Goal: Task Accomplishment & Management: Complete application form

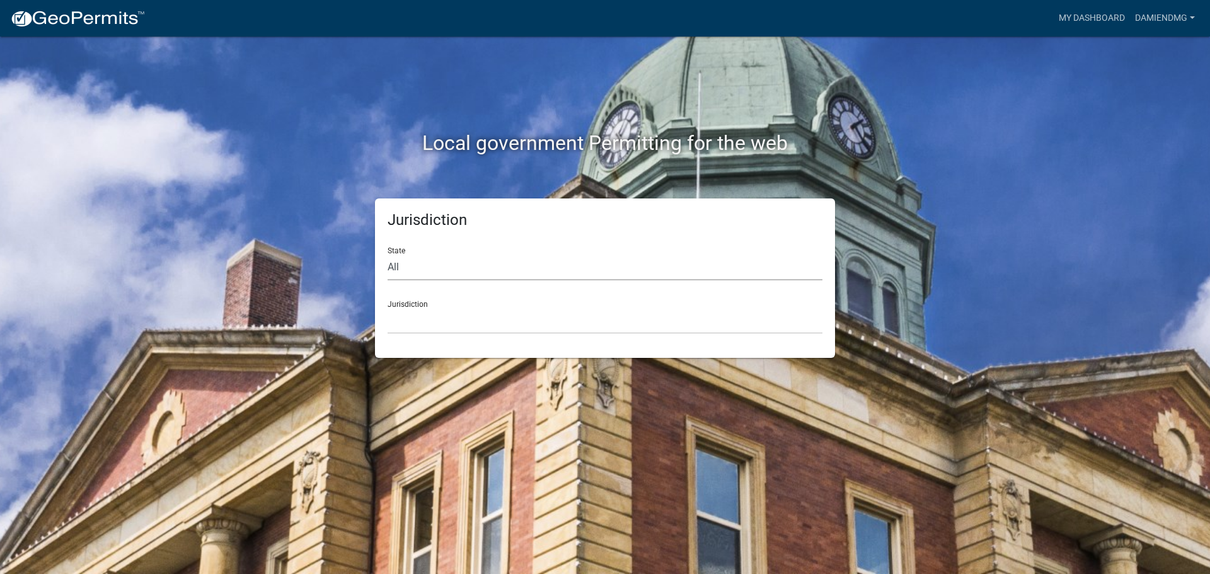
click at [457, 269] on select "All Colorado Georgia Indiana Iowa Kansas Minnesota Ohio South Carolina Wisconsin" at bounding box center [605, 268] width 435 height 26
select select "Indiana"
click at [388, 255] on select "All Colorado Georgia Indiana Iowa Kansas Minnesota Ohio South Carolina Wisconsin" at bounding box center [605, 268] width 435 height 26
click at [449, 320] on select "City of Charlestown, Indiana City of Jeffersonville, Indiana City of Logansport…" at bounding box center [605, 321] width 435 height 26
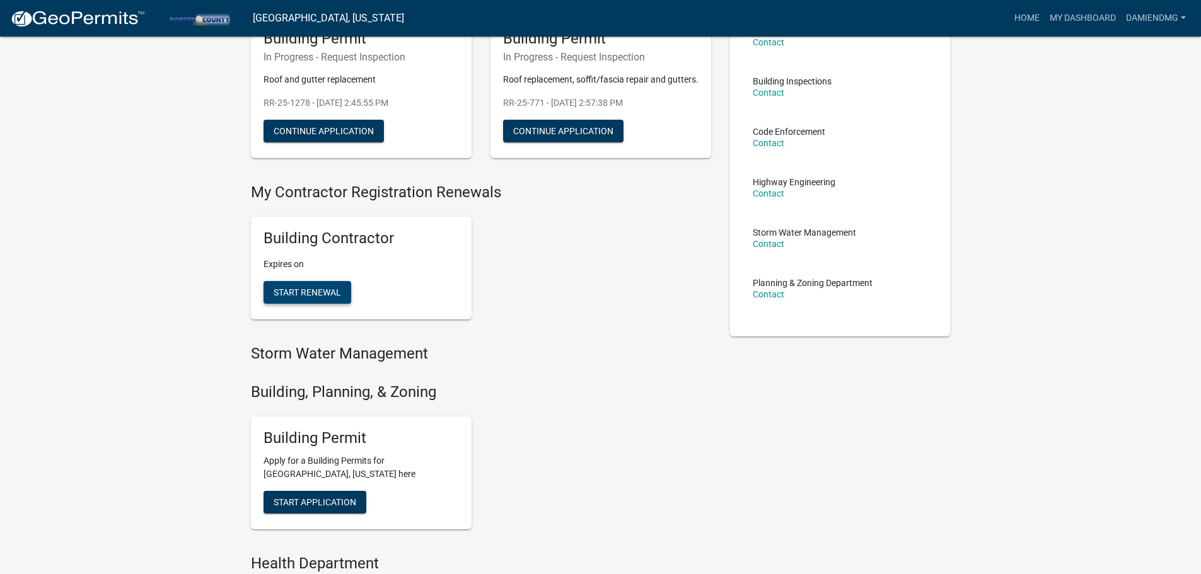
scroll to position [252, 0]
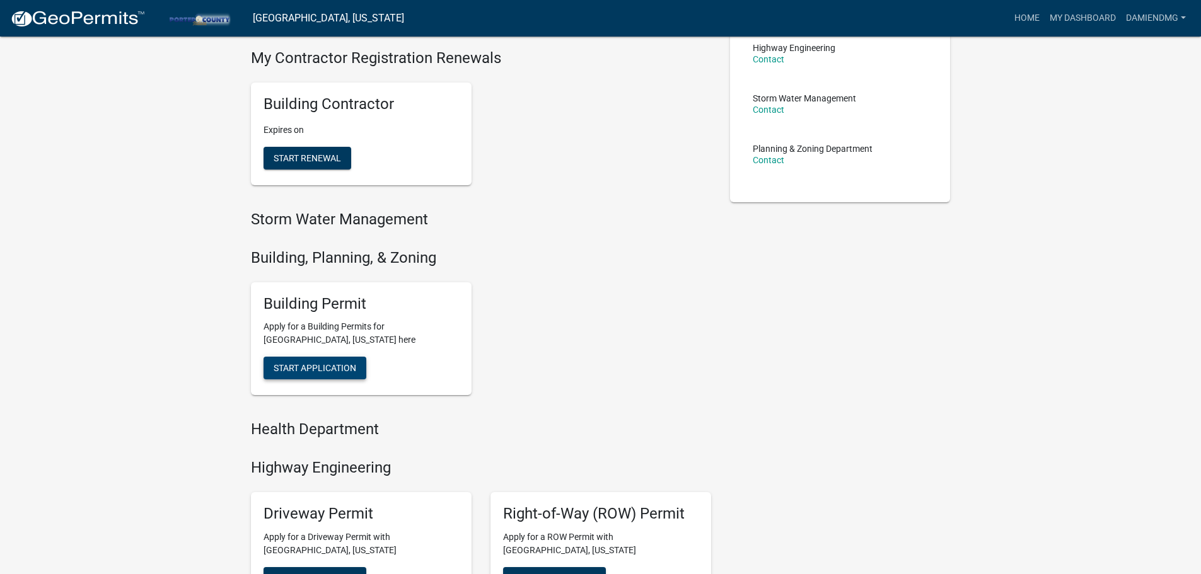
click at [314, 372] on span "Start Application" at bounding box center [315, 368] width 83 height 10
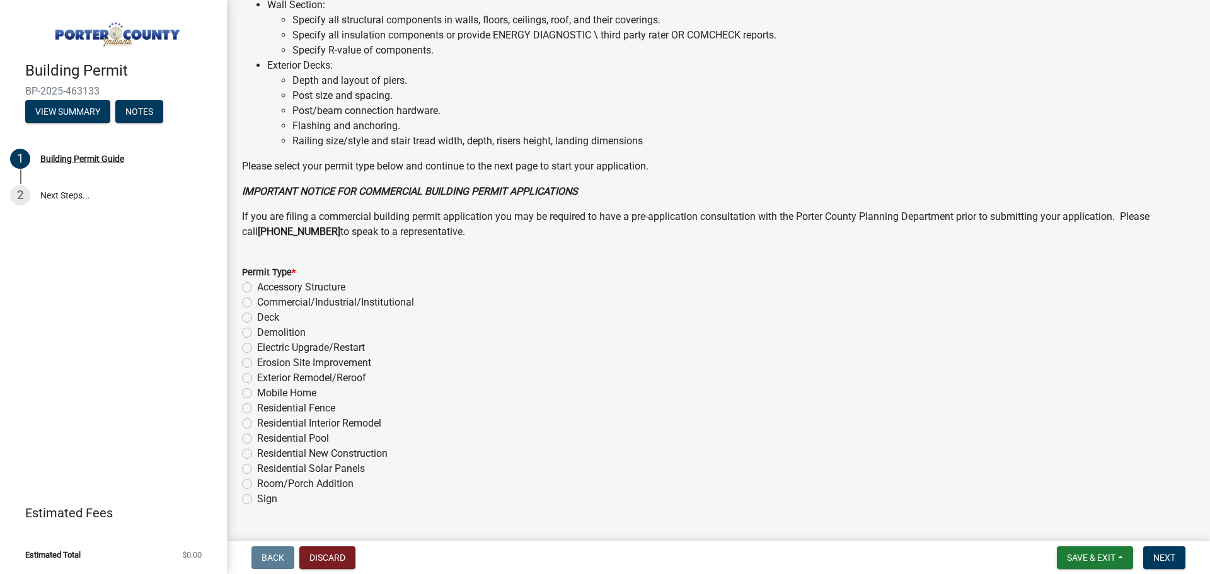
scroll to position [852, 0]
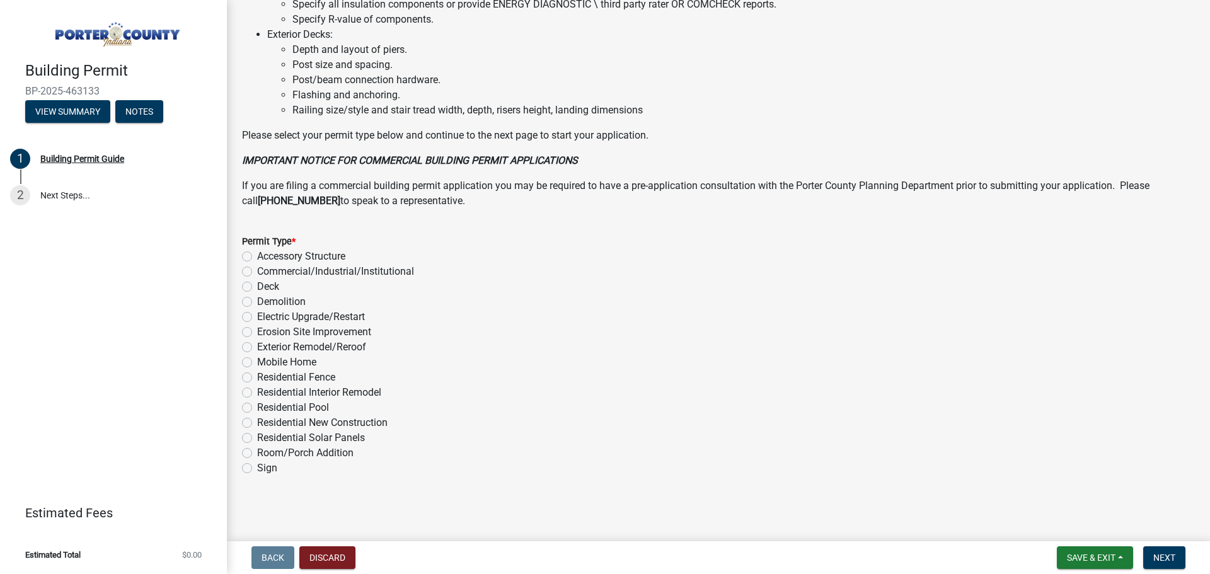
click at [252, 348] on div "Exterior Remodel/Reroof" at bounding box center [718, 347] width 953 height 15
click at [257, 349] on label "Exterior Remodel/Reroof" at bounding box center [311, 347] width 109 height 15
click at [257, 348] on input "Exterior Remodel/Reroof" at bounding box center [261, 344] width 8 height 8
radio input "true"
click at [1155, 556] on span "Next" at bounding box center [1164, 558] width 22 height 10
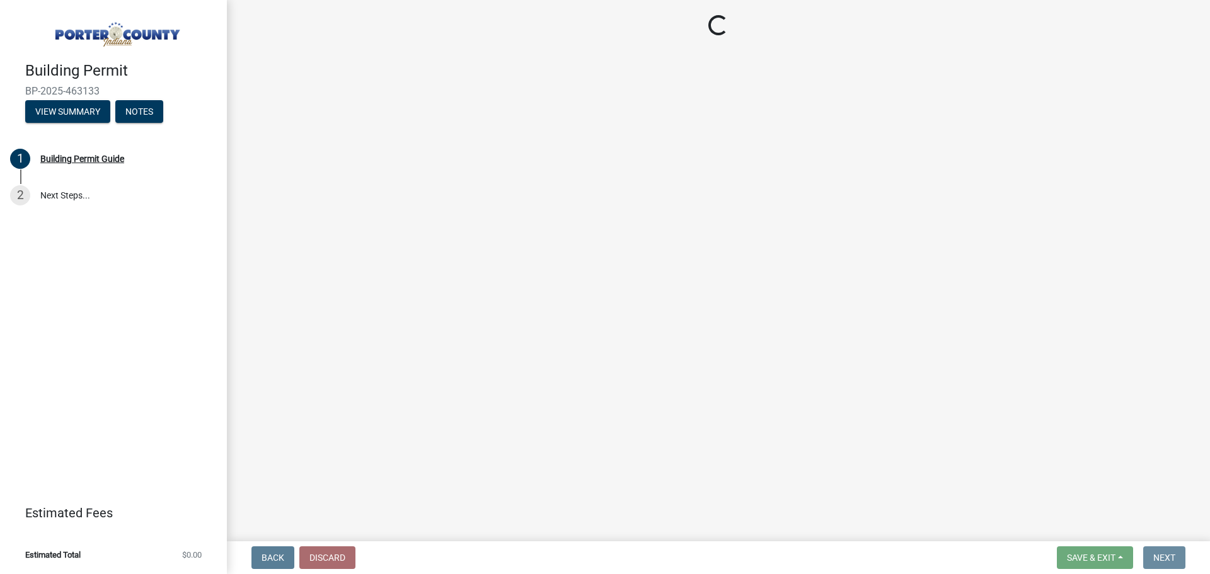
scroll to position [0, 0]
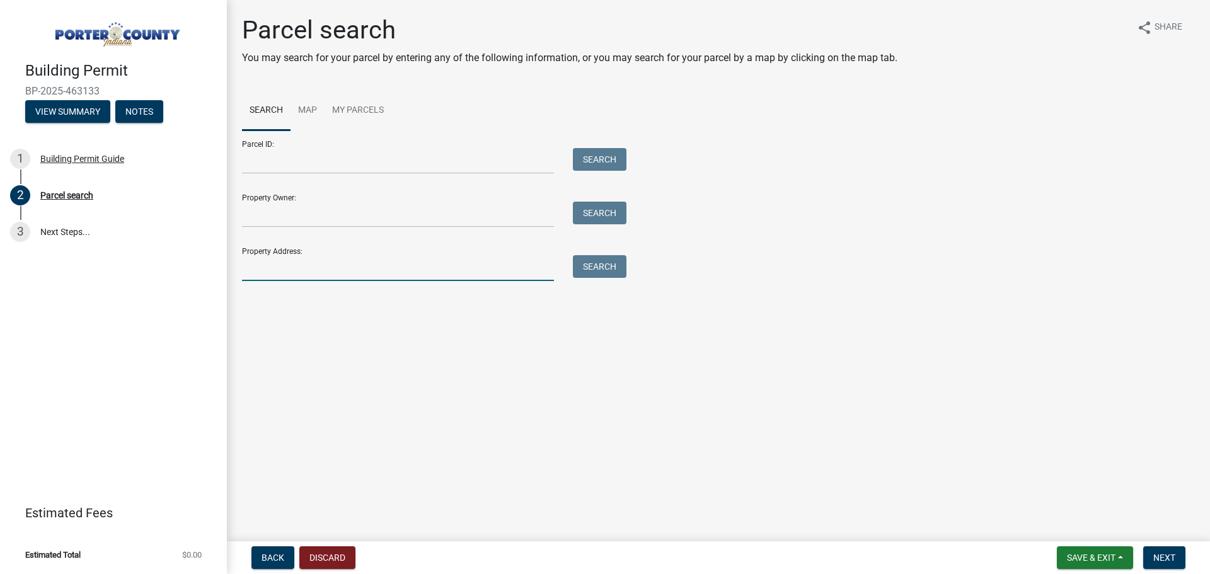
click at [294, 274] on input "Property Address:" at bounding box center [398, 268] width 312 height 26
type input "439 e 700 s"
click at [582, 255] on div "Property Address: 439 e 700 s Search" at bounding box center [431, 259] width 378 height 43
click at [591, 267] on button "Search" at bounding box center [600, 266] width 54 height 23
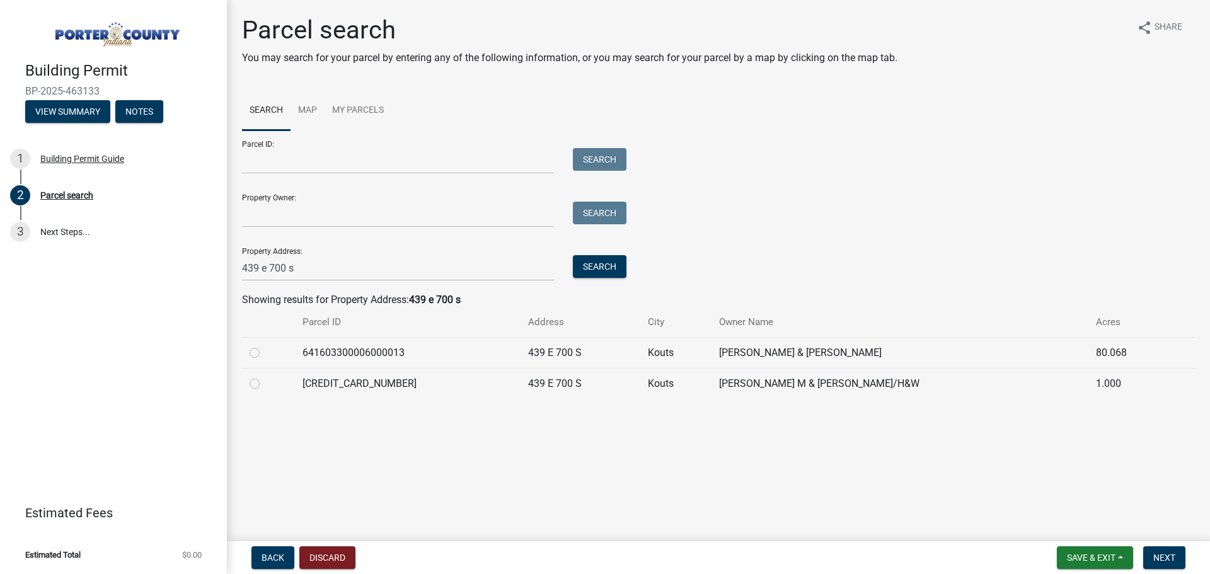
click at [265, 376] on label at bounding box center [265, 376] width 0 height 0
click at [265, 383] on input "radio" at bounding box center [269, 380] width 8 height 8
radio input "true"
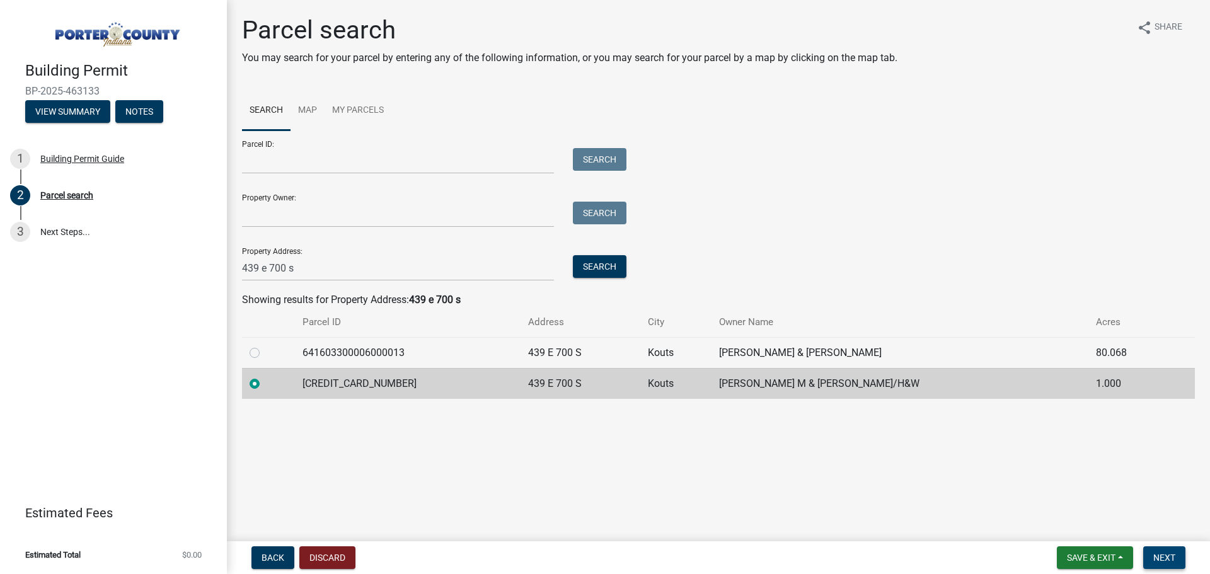
click at [1160, 558] on span "Next" at bounding box center [1164, 558] width 22 height 10
click at [1158, 560] on span "Next" at bounding box center [1164, 558] width 22 height 10
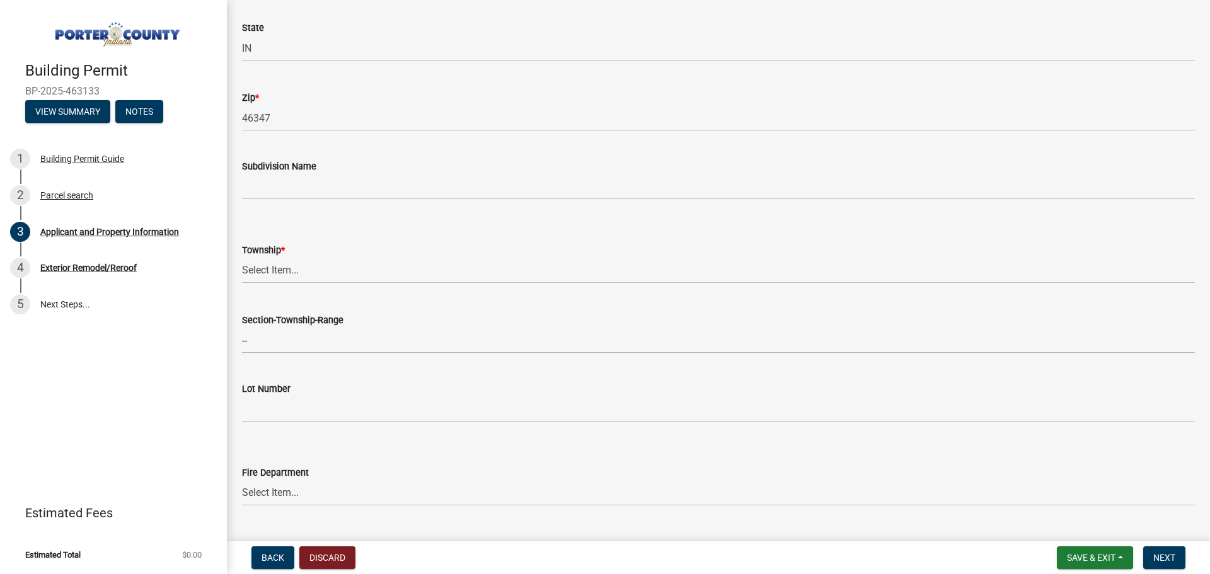
scroll to position [378, 0]
click at [339, 265] on select "Select Item... Boone Center Jackson Liberty Morgan Pine Pleasant Portage Porter…" at bounding box center [718, 264] width 953 height 26
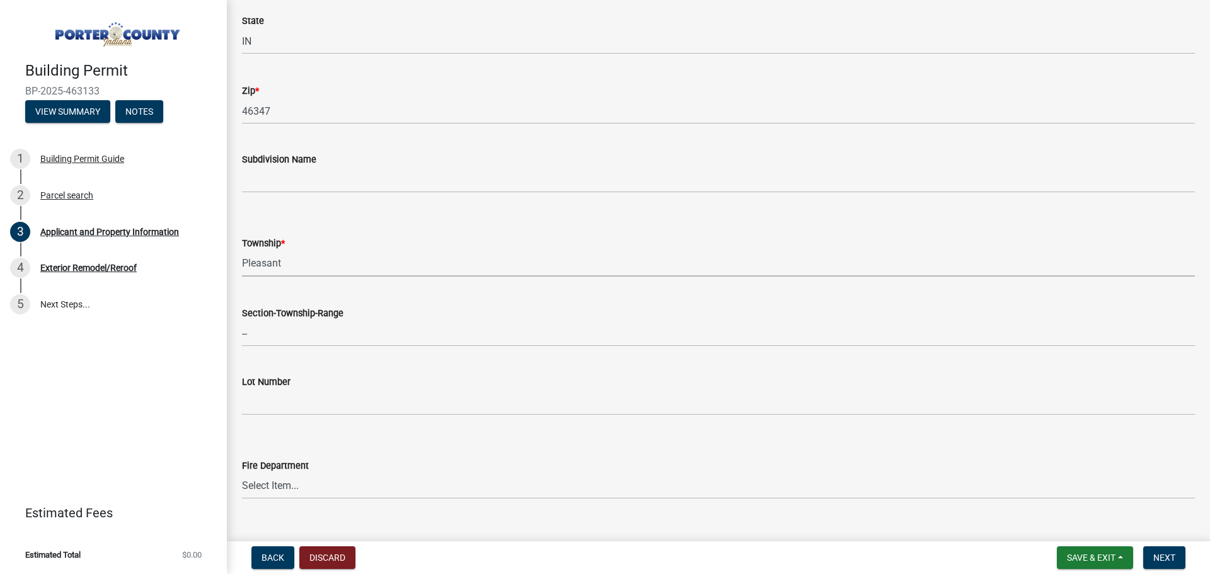
click at [242, 251] on select "Select Item... Boone Center Jackson Liberty Morgan Pine Pleasant Portage Porter…" at bounding box center [718, 264] width 953 height 26
select select "8813af9a-53bd-4ec9-a082-37b92a5ec060"
click at [235, 326] on div "Section-Township-Range --" at bounding box center [719, 317] width 972 height 59
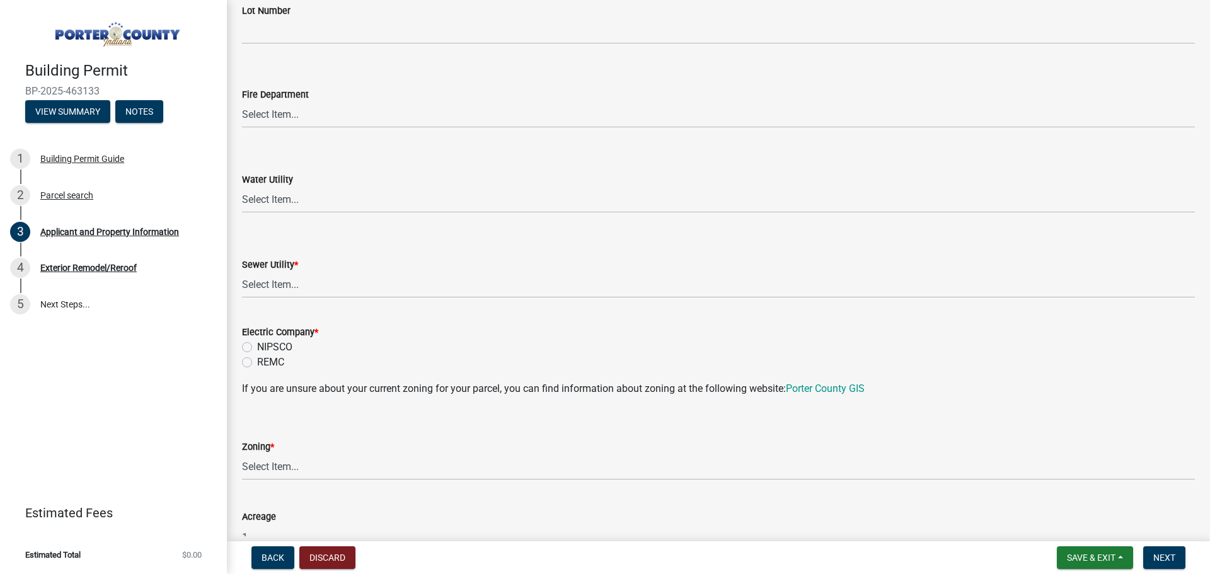
scroll to position [756, 0]
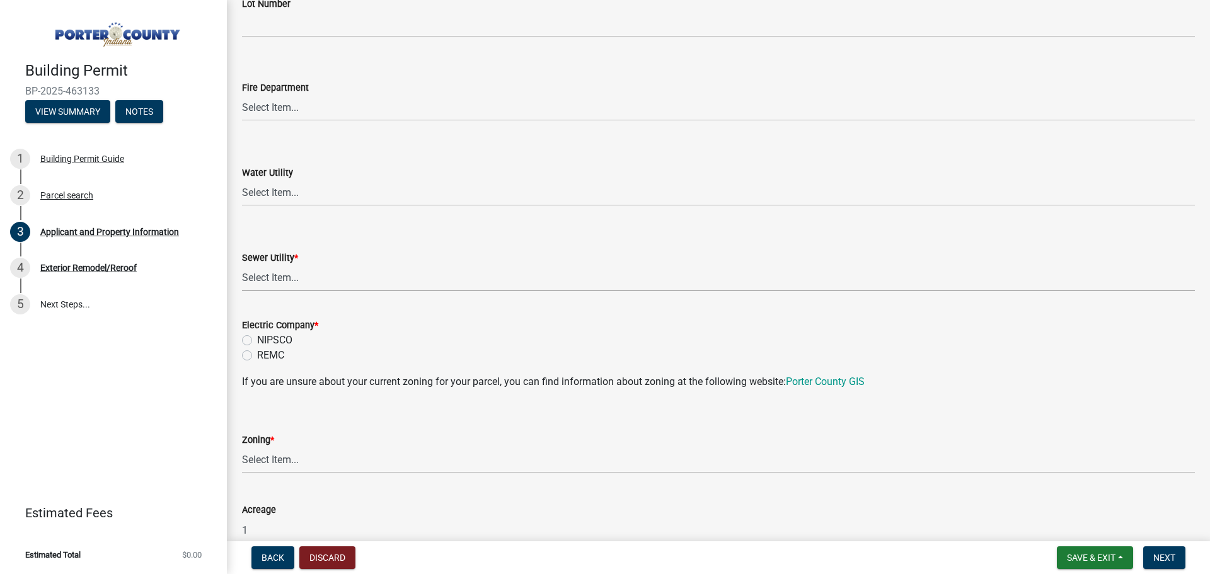
click at [293, 275] on select "Select Item... Aqua Indiana Inc Damon Run Falling Waters Lake Eliza - LEACD Nat…" at bounding box center [718, 278] width 953 height 26
click at [242, 265] on select "Select Item... Aqua Indiana Inc Damon Run Falling Waters Lake Eliza - LEACD Nat…" at bounding box center [718, 278] width 953 height 26
select select "c796f995-08fe-487b-a20e-70ab553361d3"
click at [257, 340] on label "NIPSCO" at bounding box center [274, 340] width 35 height 15
click at [257, 340] on input "NIPSCO" at bounding box center [261, 337] width 8 height 8
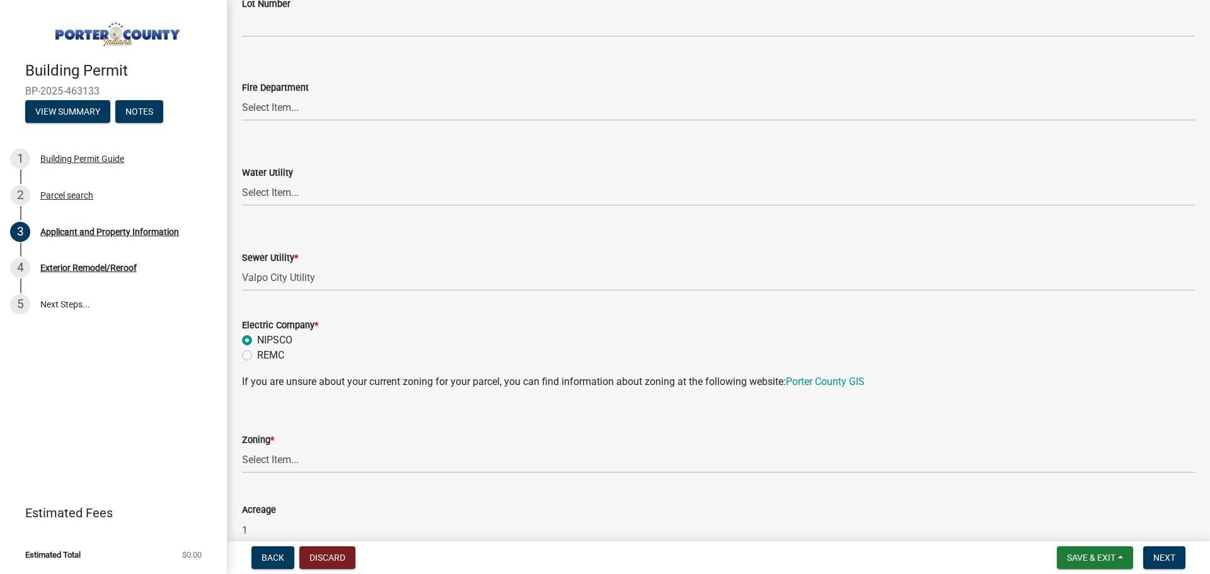
radio input "true"
click at [834, 379] on link "Porter County GIS" at bounding box center [825, 382] width 79 height 12
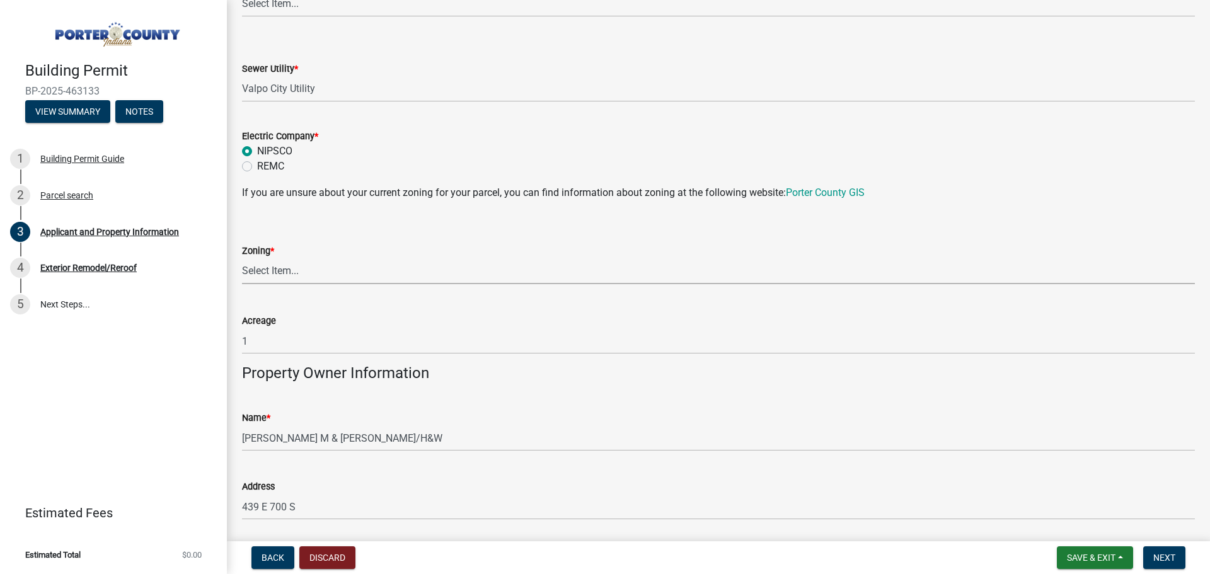
click at [342, 262] on select "Select Item... A1 A2 CH CM CN I1 I2 I3 IN MP OT P1 P2 PUD R1 R2 R3 R4 RL RR" at bounding box center [718, 271] width 953 height 26
click at [242, 258] on select "Select Item... A1 A2 CH CM CN I1 I2 I3 IN MP OT P1 P2 PUD R1 R2 R3 R4 RL RR" at bounding box center [718, 271] width 953 height 26
select select "271bd504-2c49-4a3f-937e-0db1d3436bac"
click at [234, 296] on div "Acreage 1" at bounding box center [719, 325] width 972 height 59
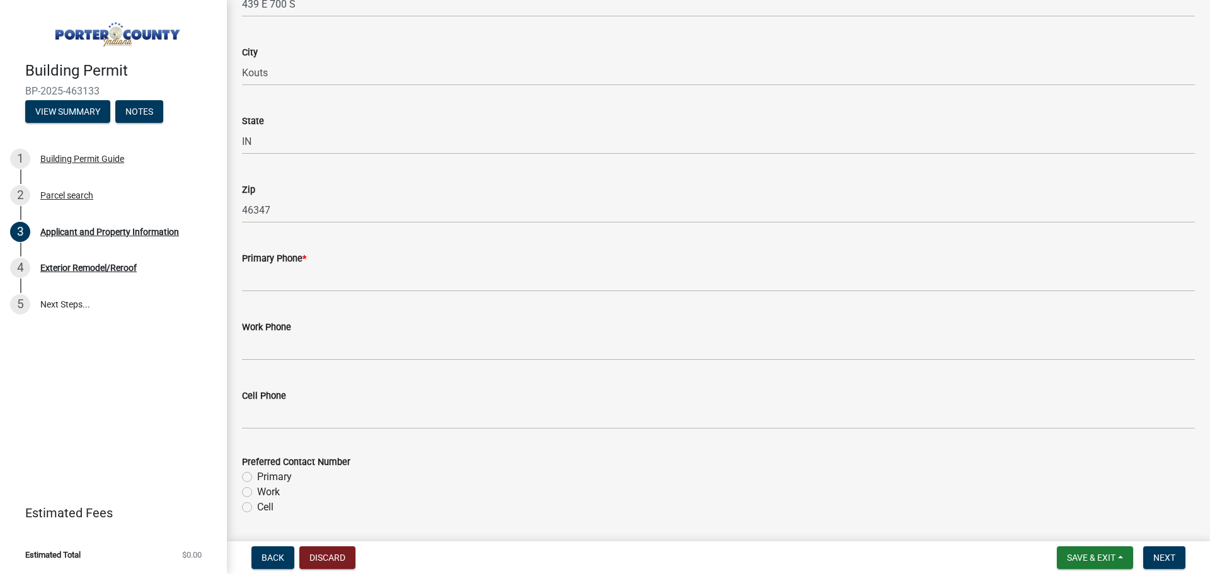
scroll to position [1450, 0]
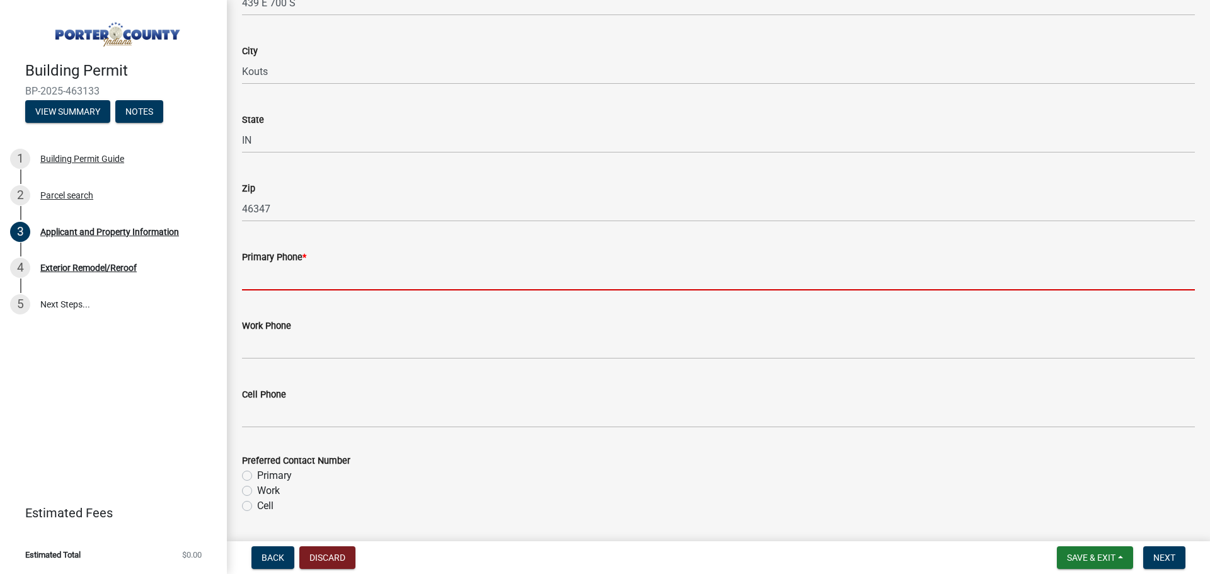
click at [251, 279] on input "Primary Phone *" at bounding box center [718, 278] width 953 height 26
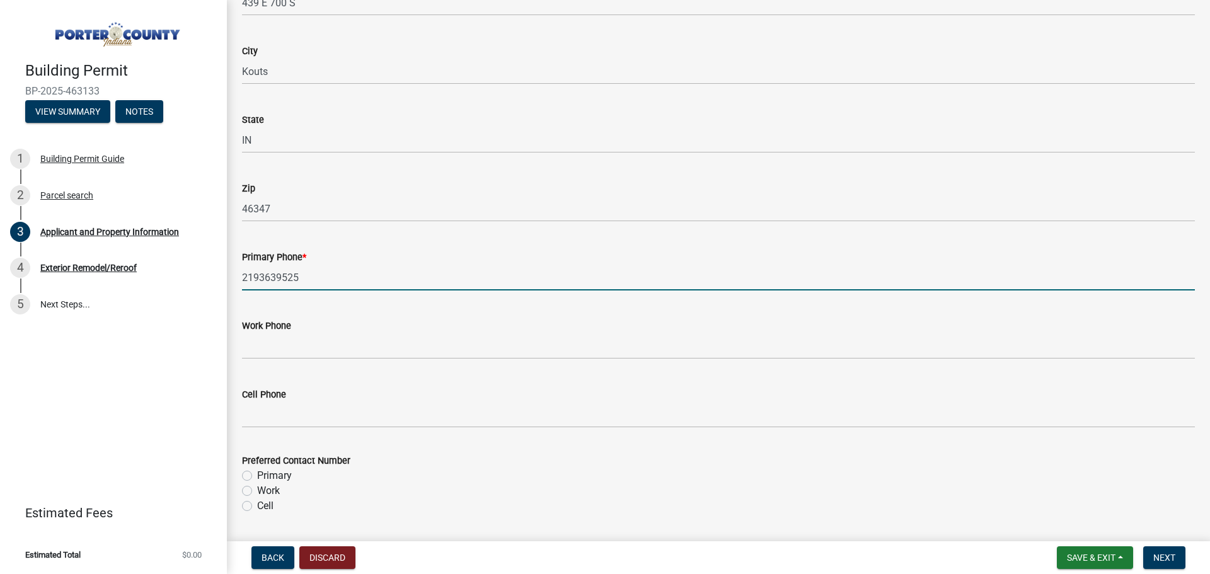
click at [258, 275] on input "2193639525" at bounding box center [718, 278] width 953 height 26
click at [282, 277] on input "219-3639525" at bounding box center [718, 278] width 953 height 26
click at [280, 279] on input "219-3639525" at bounding box center [718, 278] width 953 height 26
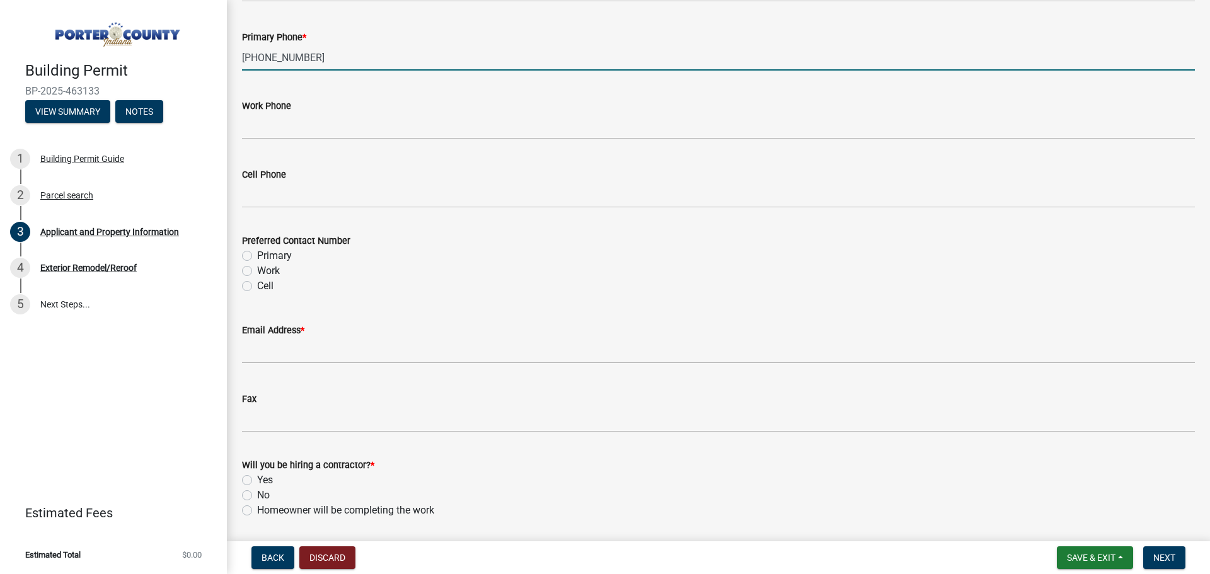
scroll to position [1702, 0]
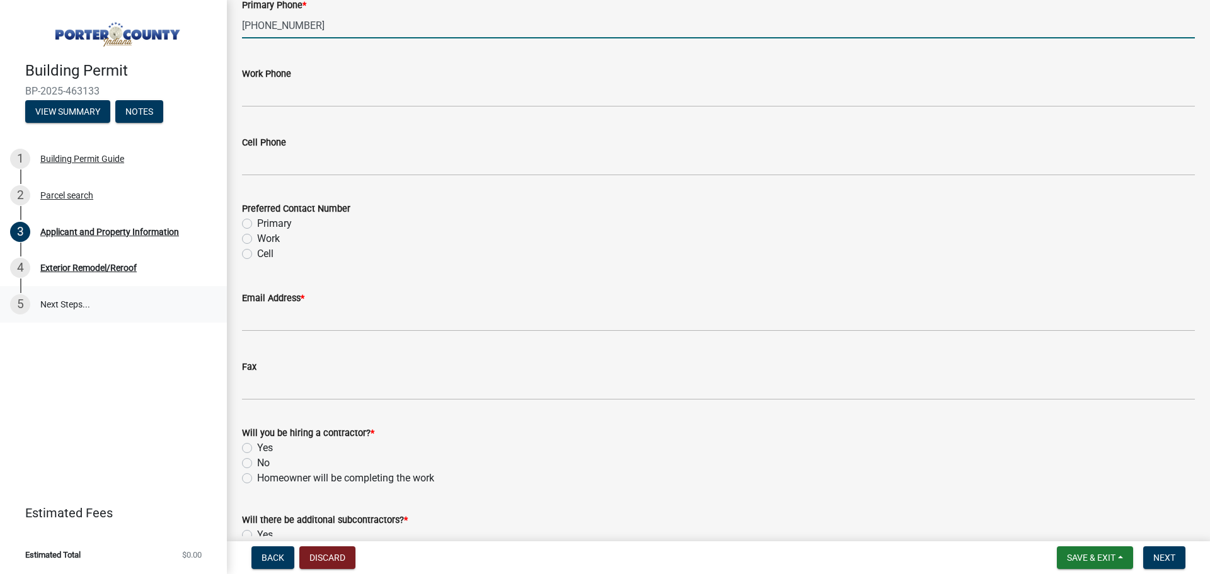
type input "219-363-9525"
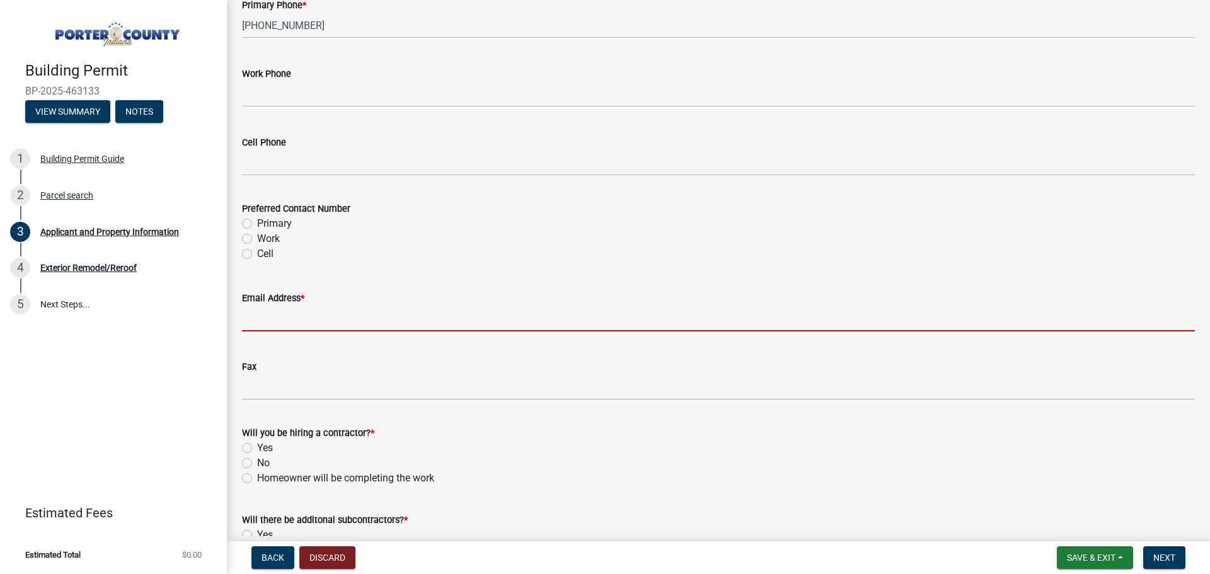
click at [281, 321] on input "Email Address *" at bounding box center [718, 319] width 953 height 26
paste input "keelymagley@gmail.com"
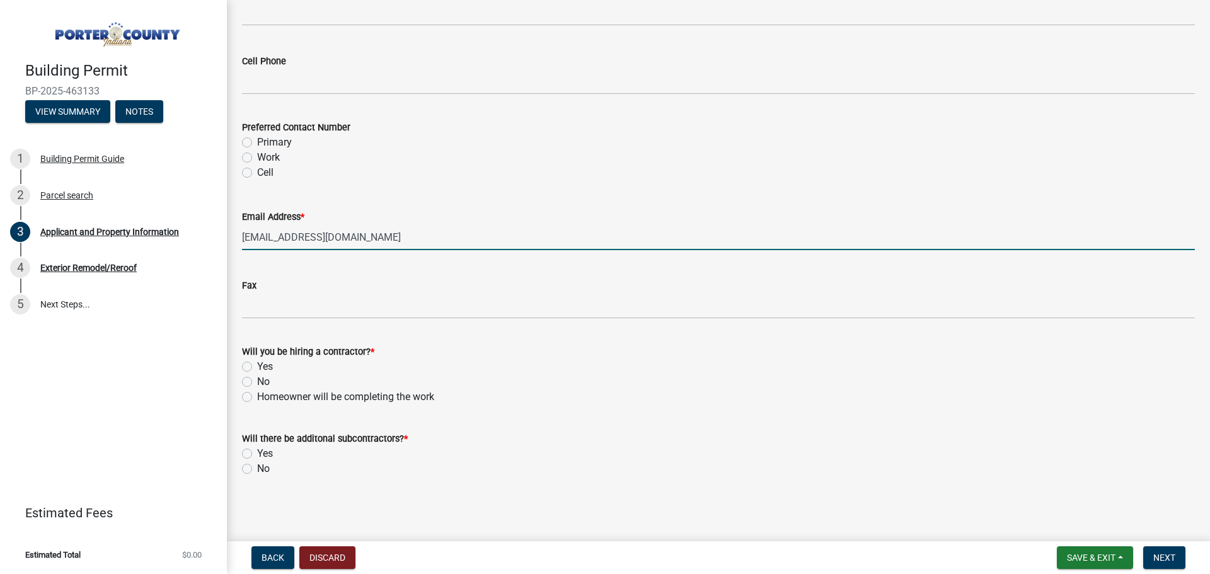
scroll to position [1784, 0]
type input "keelymagley@gmail.com"
click at [257, 367] on label "Yes" at bounding box center [265, 366] width 16 height 15
click at [257, 367] on input "Yes" at bounding box center [261, 363] width 8 height 8
radio input "true"
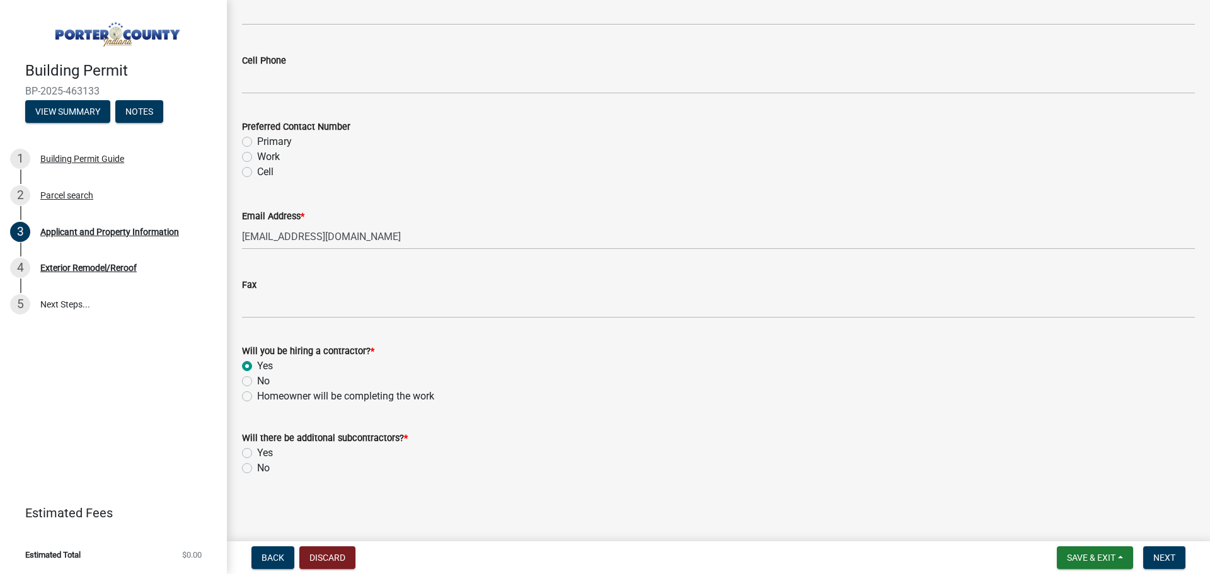
click at [257, 468] on label "No" at bounding box center [263, 468] width 13 height 15
click at [257, 468] on input "No" at bounding box center [261, 465] width 8 height 8
radio input "true"
click at [1174, 554] on span "Next" at bounding box center [1164, 558] width 22 height 10
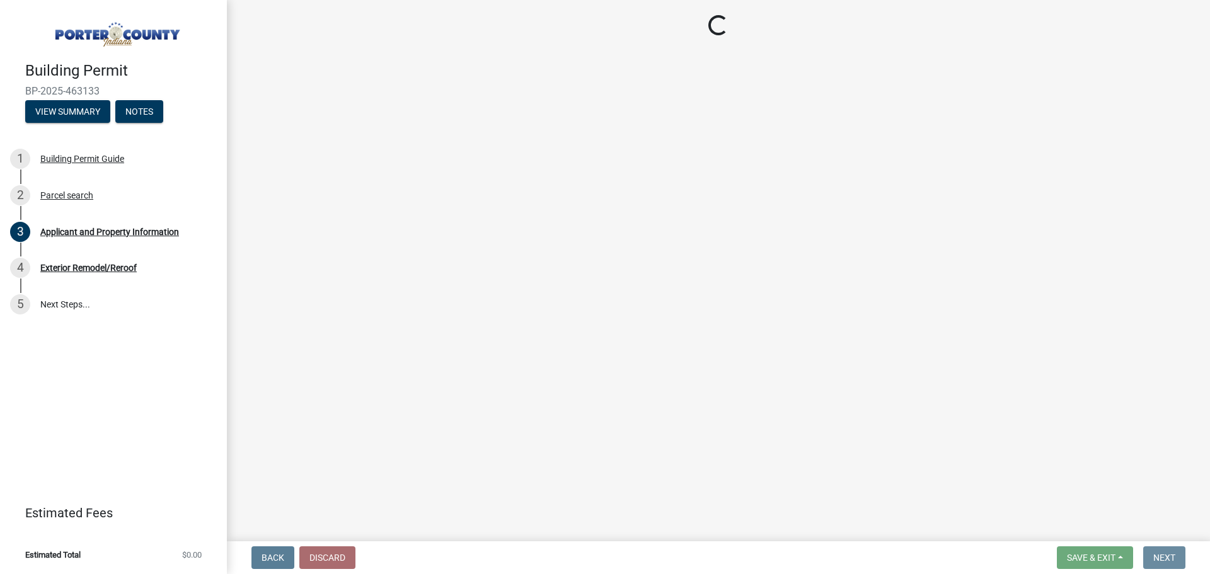
scroll to position [0, 0]
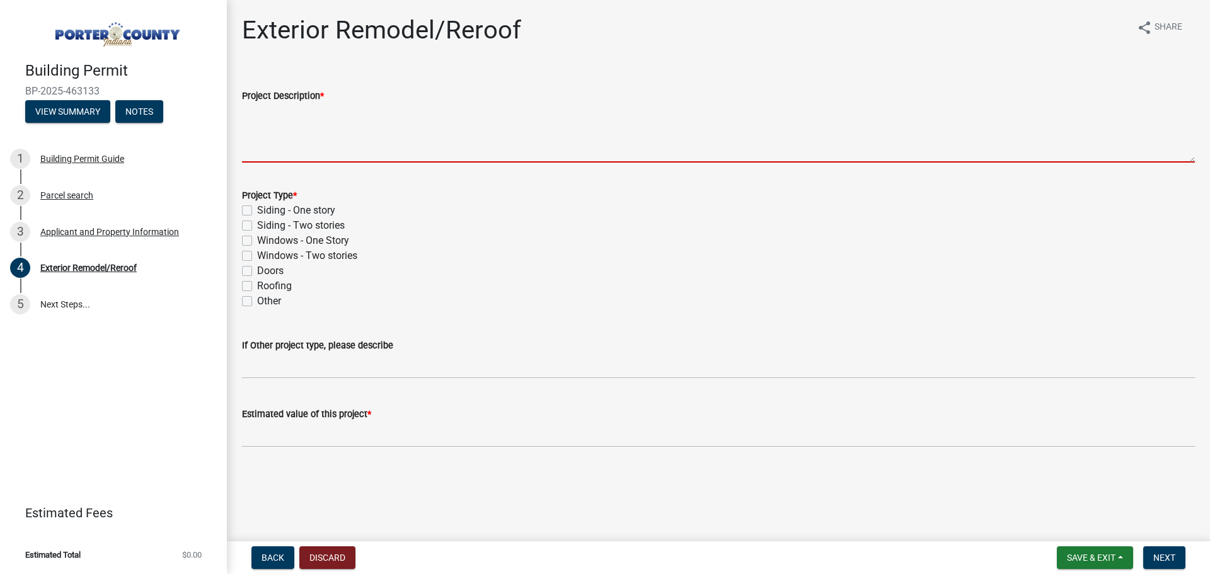
click at [291, 149] on textarea "Project Description *" at bounding box center [718, 132] width 953 height 59
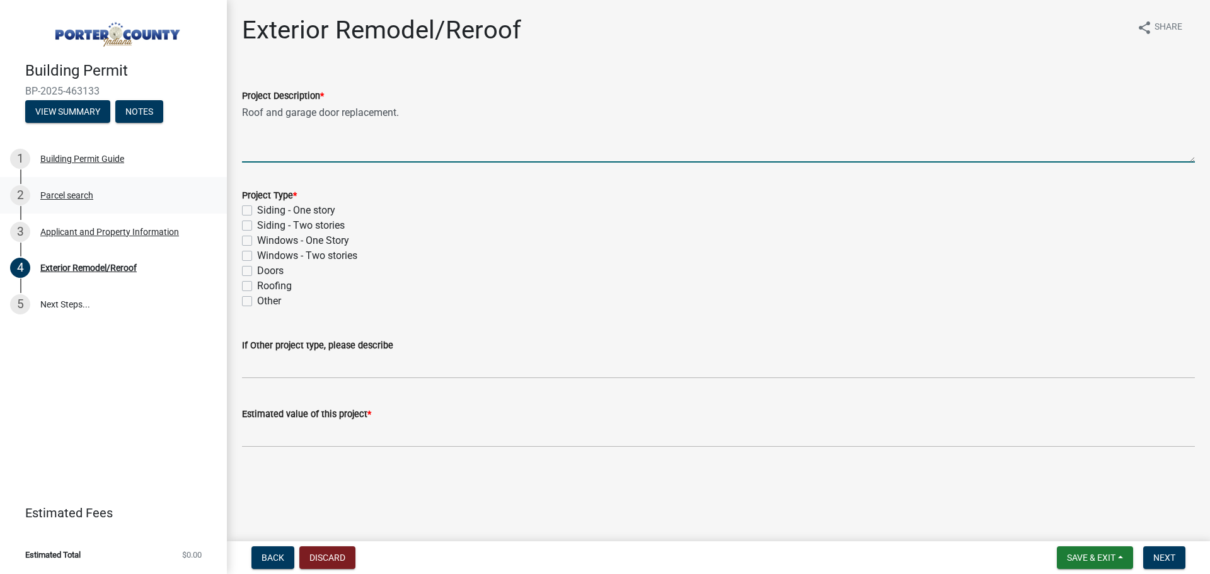
type textarea "Roof and garage door replacement."
click at [257, 269] on label "Doors" at bounding box center [270, 270] width 26 height 15
click at [257, 269] on input "Doors" at bounding box center [261, 267] width 8 height 8
checkbox input "true"
checkbox input "false"
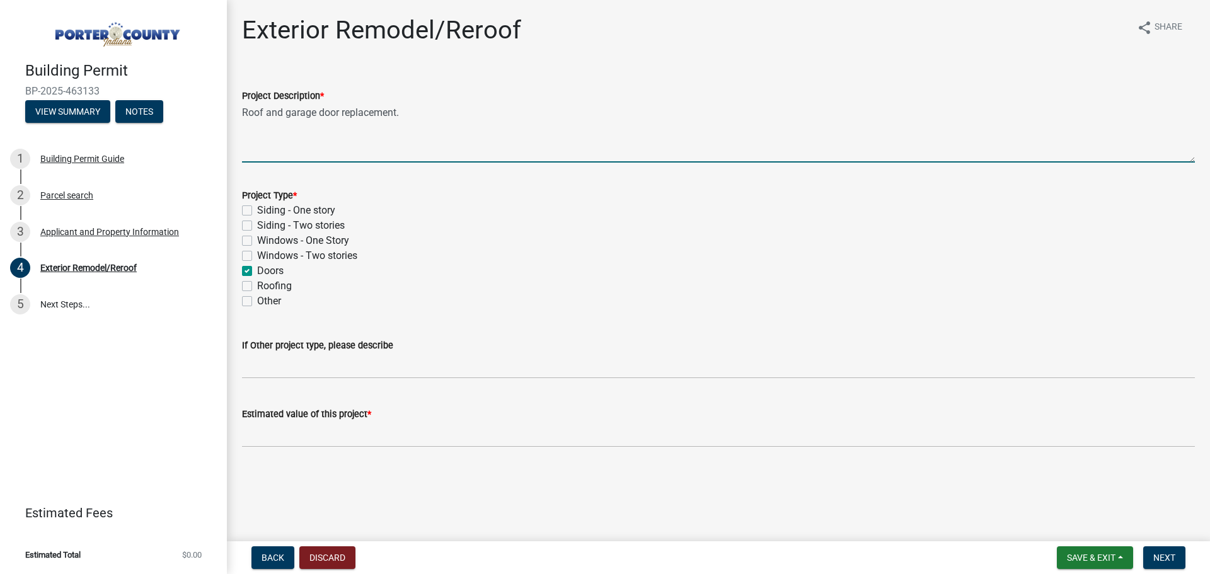
checkbox input "false"
checkbox input "true"
checkbox input "false"
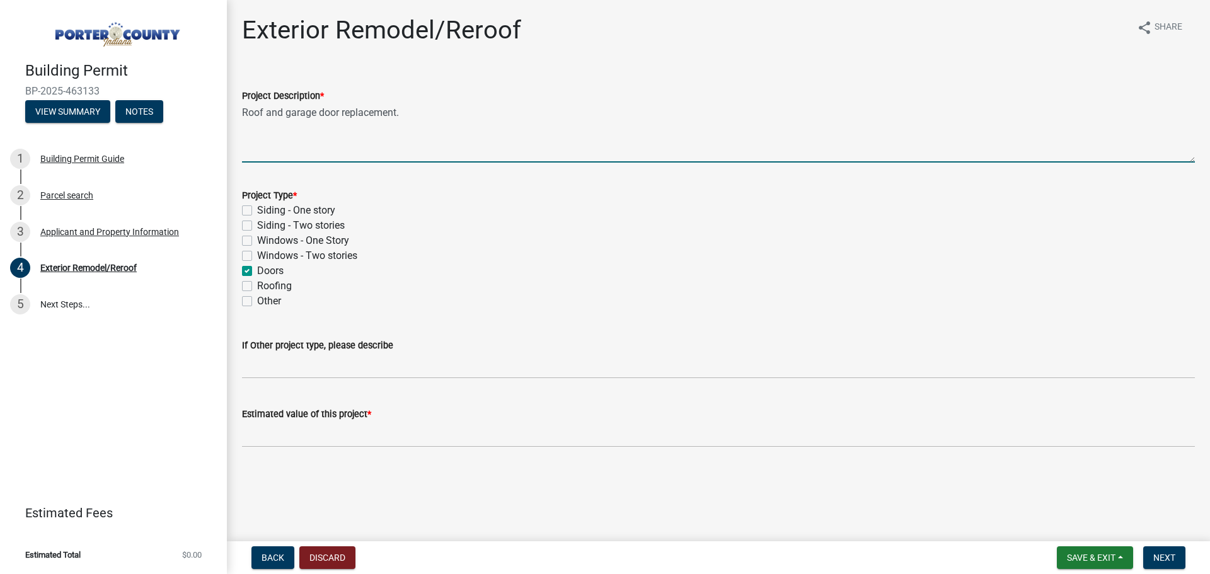
checkbox input "false"
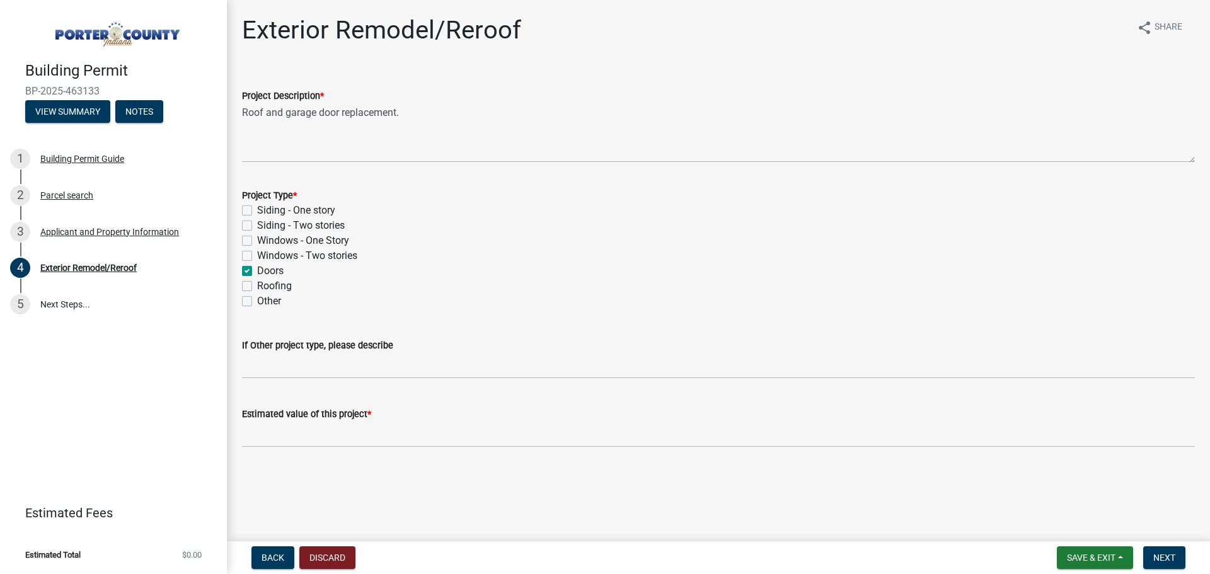
click at [257, 285] on label "Roofing" at bounding box center [274, 286] width 35 height 15
click at [257, 285] on input "Roofing" at bounding box center [261, 283] width 8 height 8
checkbox input "true"
checkbox input "false"
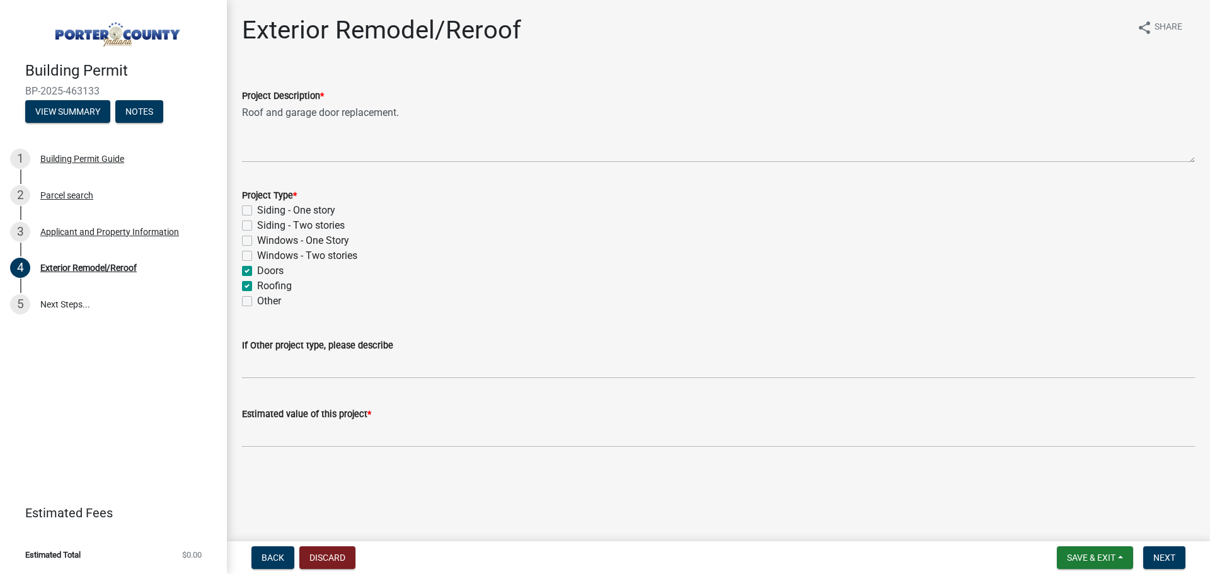
checkbox input "false"
checkbox input "true"
checkbox input "false"
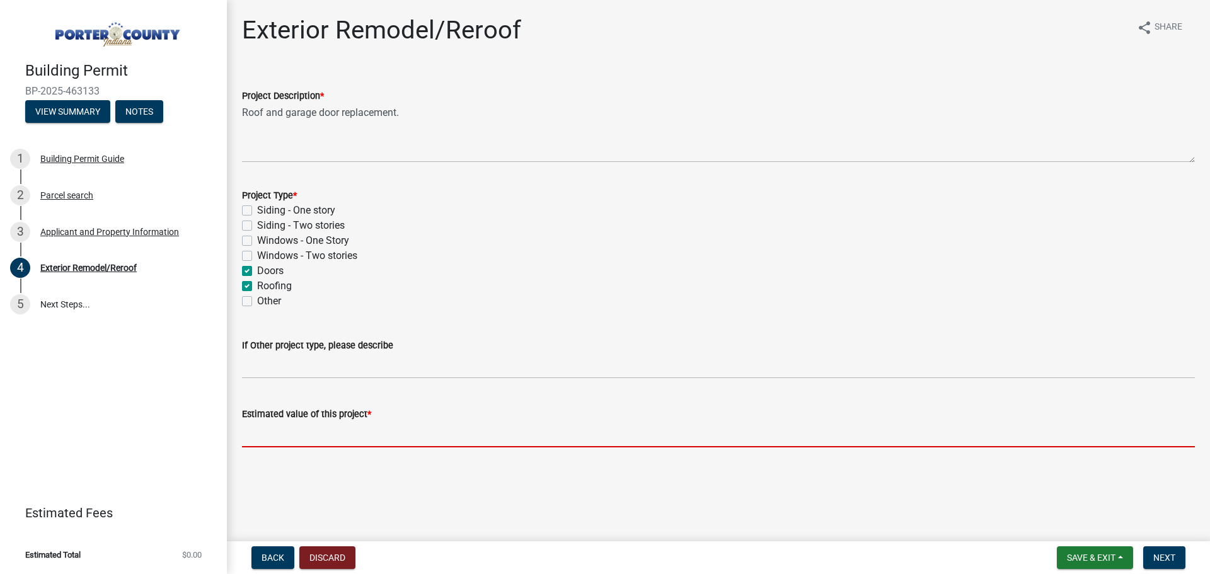
click at [275, 432] on input "text" at bounding box center [718, 435] width 953 height 26
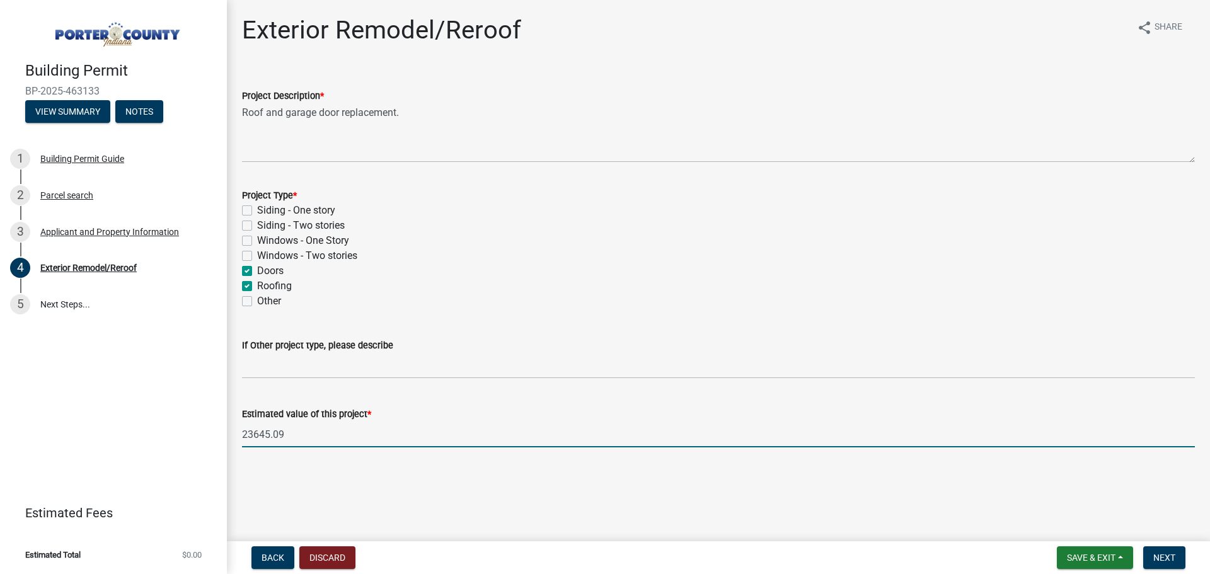
type input "23645.09"
click at [412, 336] on div "If Other project type, please describe" at bounding box center [718, 349] width 953 height 59
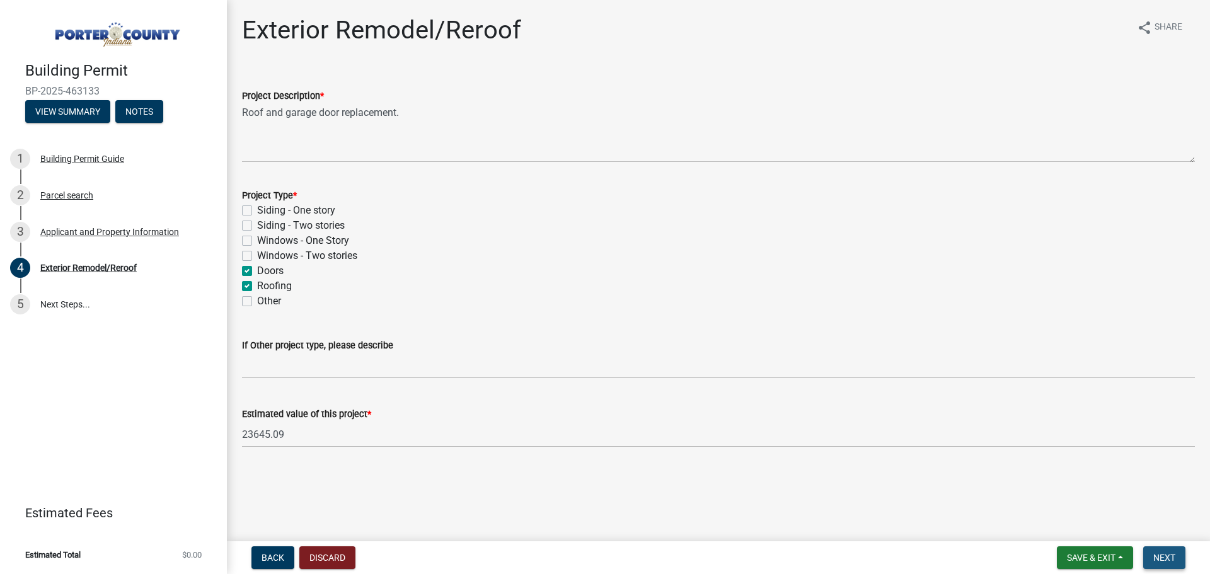
click at [1164, 555] on span "Next" at bounding box center [1164, 558] width 22 height 10
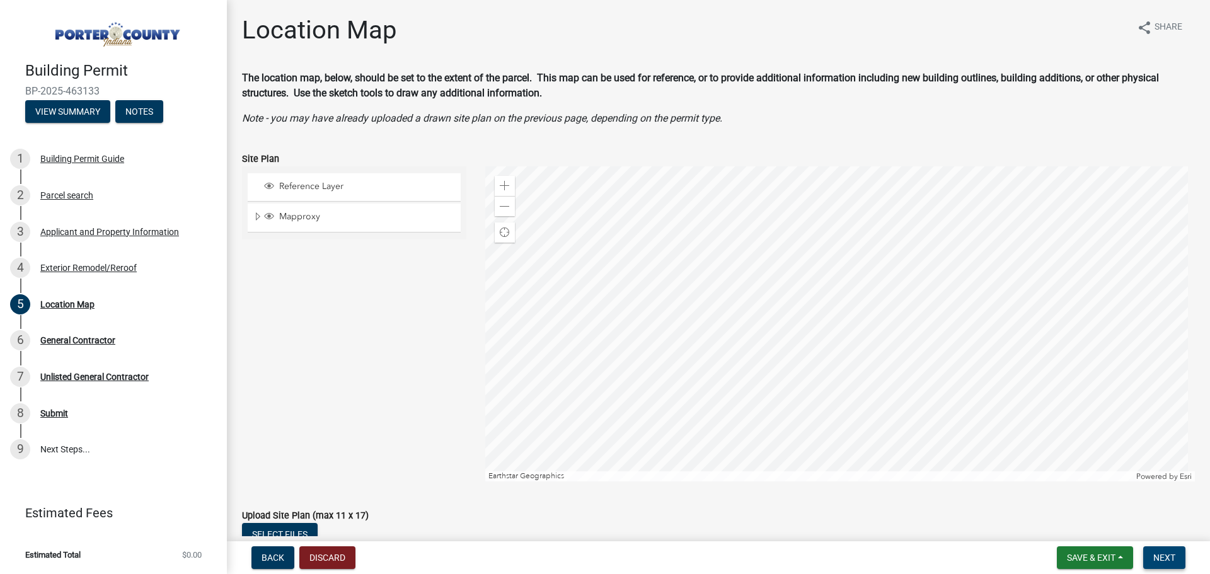
click at [1164, 556] on span "Next" at bounding box center [1164, 558] width 22 height 10
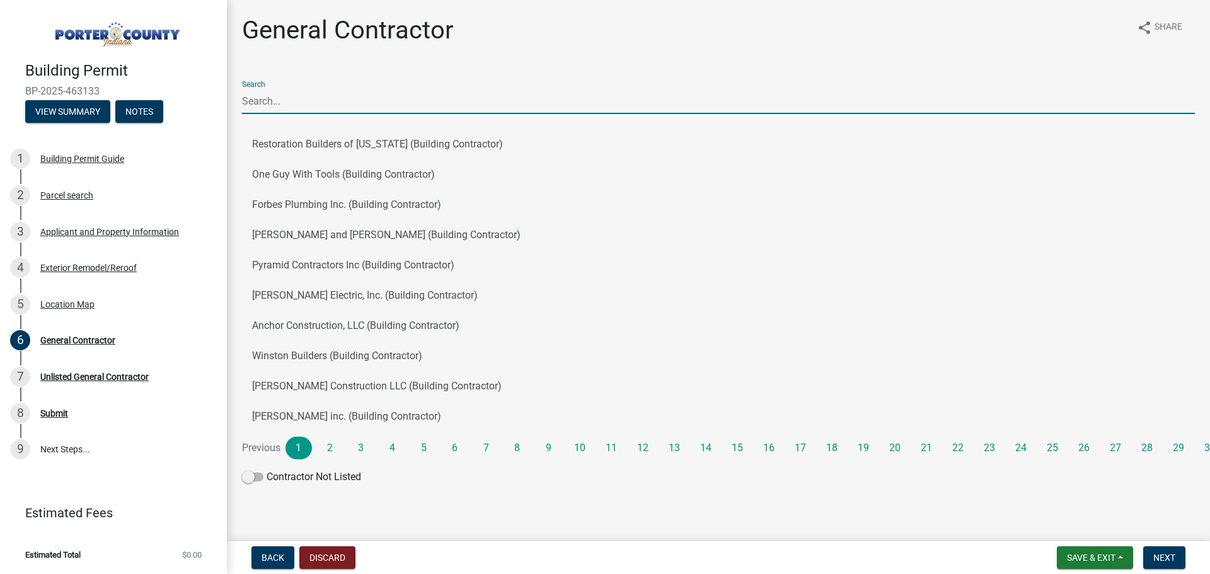
click at [417, 105] on input "Search" at bounding box center [718, 101] width 953 height 26
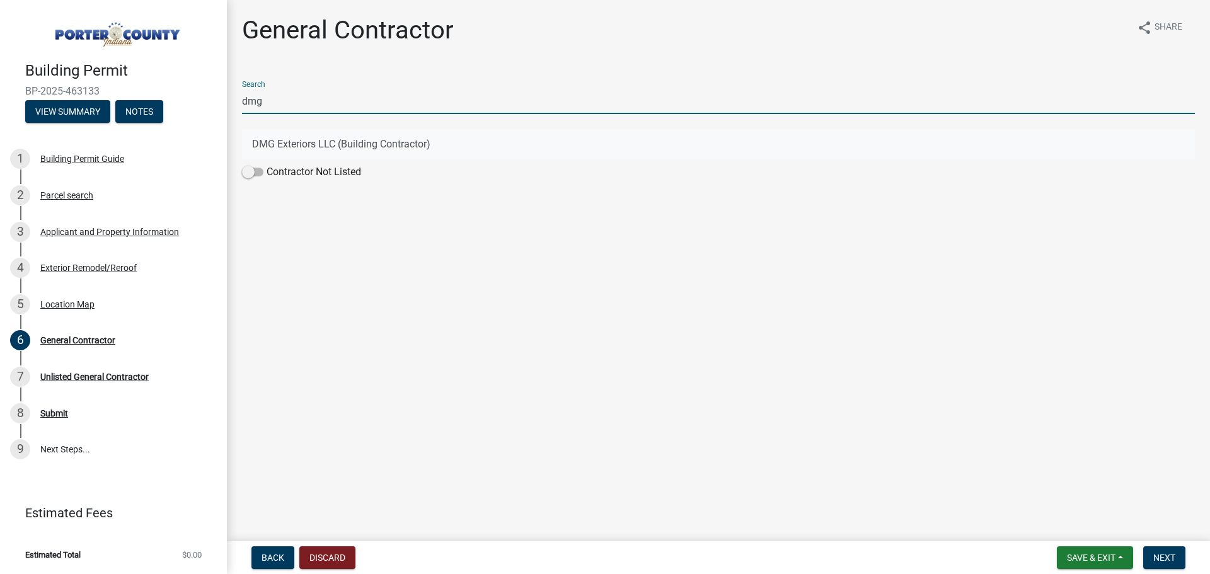
type input "dmg"
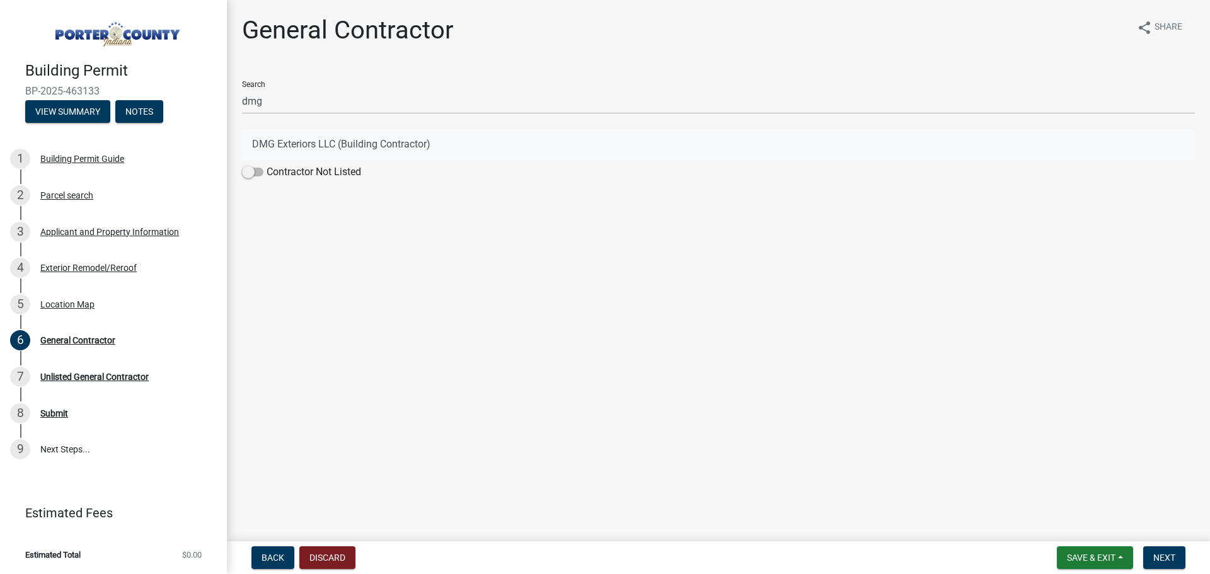
click at [384, 146] on button "DMG Exteriors LLC (Building Contractor)" at bounding box center [718, 144] width 953 height 30
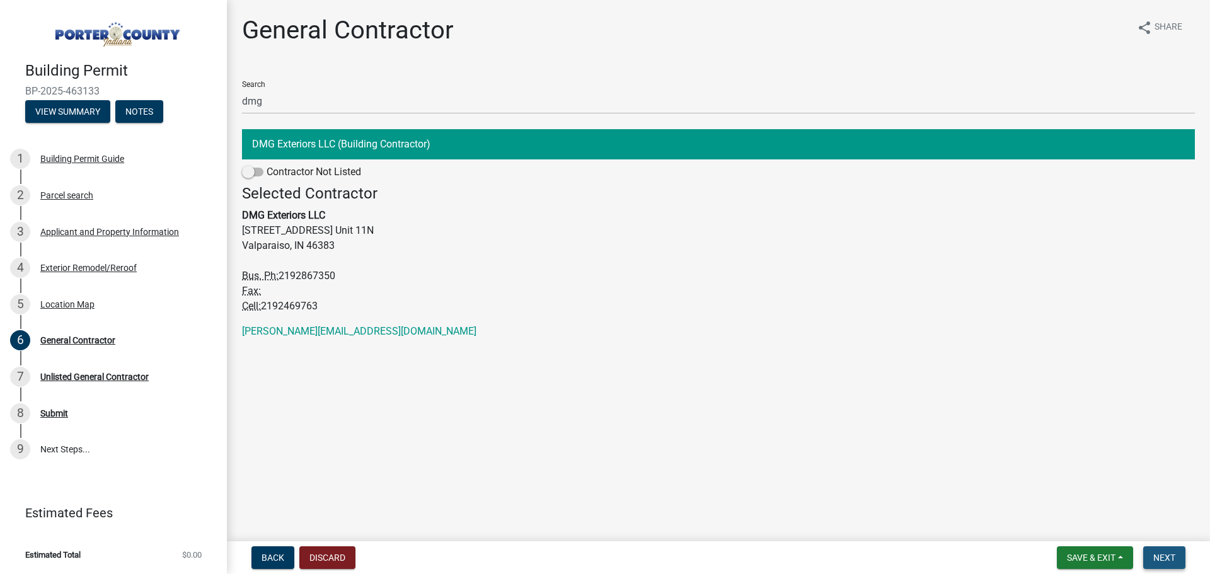
click at [1157, 553] on span "Next" at bounding box center [1164, 558] width 22 height 10
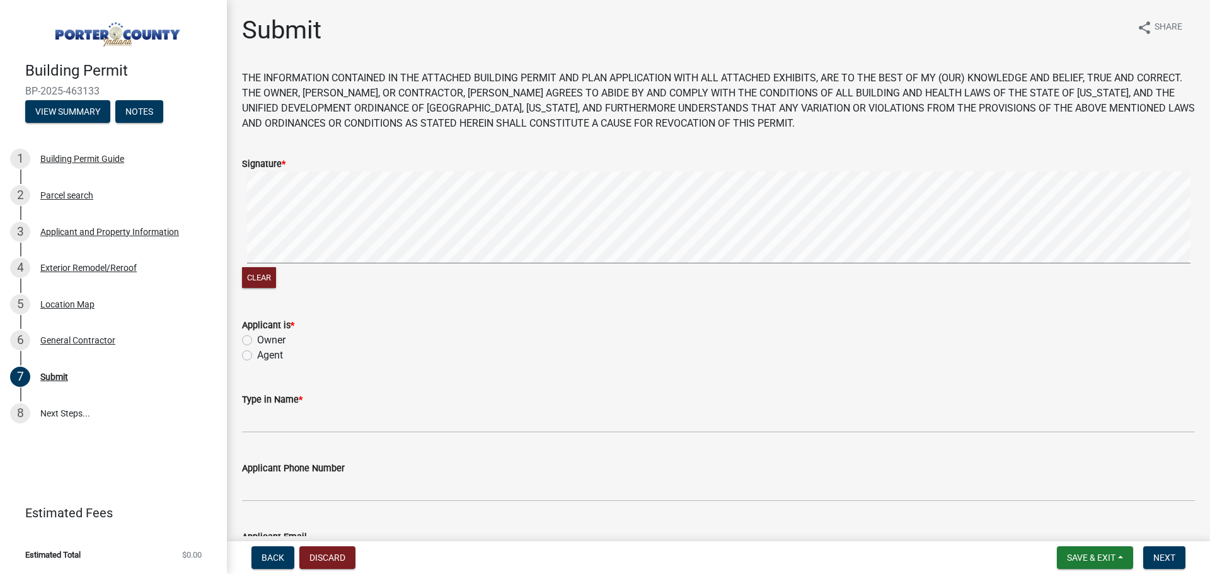
click at [274, 297] on wm-data-entity-input "Signature * Clear" at bounding box center [718, 221] width 953 height 161
click at [241, 357] on div "Applicant is * Owner Agent" at bounding box center [719, 333] width 972 height 61
click at [257, 357] on label "Agent" at bounding box center [270, 355] width 26 height 15
click at [257, 356] on input "Agent" at bounding box center [261, 352] width 8 height 8
radio input "true"
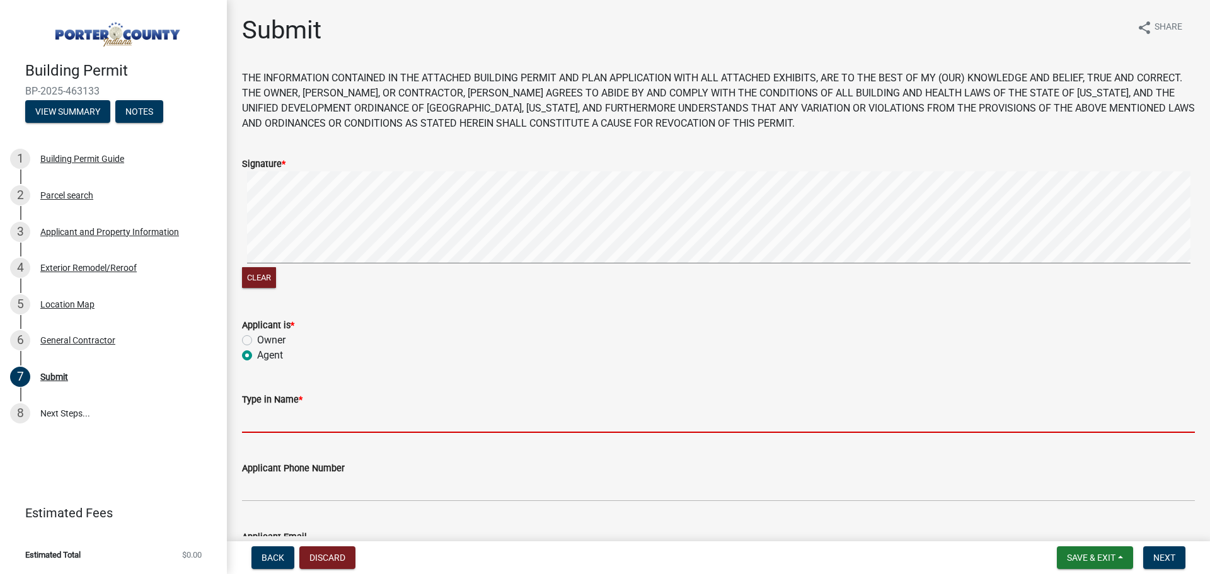
click at [270, 422] on input "Type in Name *" at bounding box center [718, 420] width 953 height 26
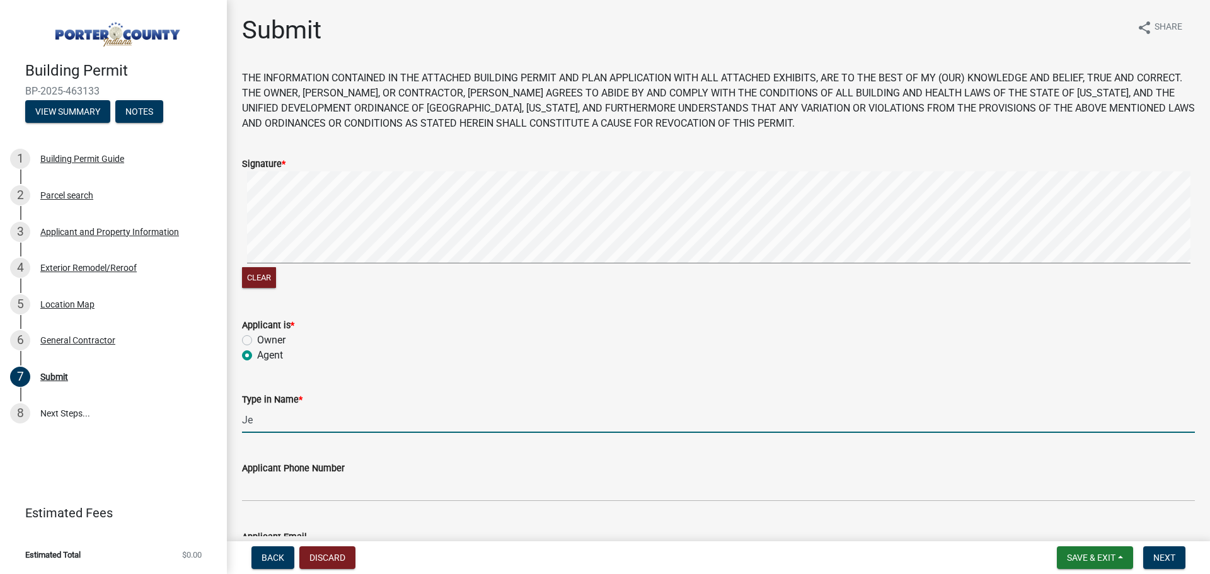
type input "J"
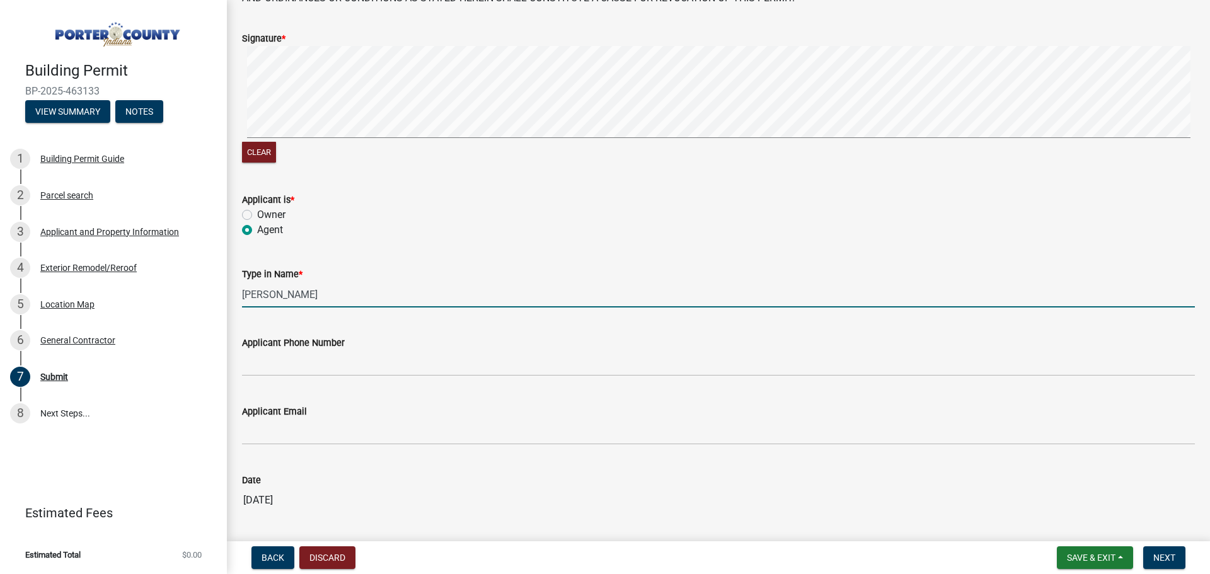
scroll to position [126, 0]
type input "Jessica Oelling"
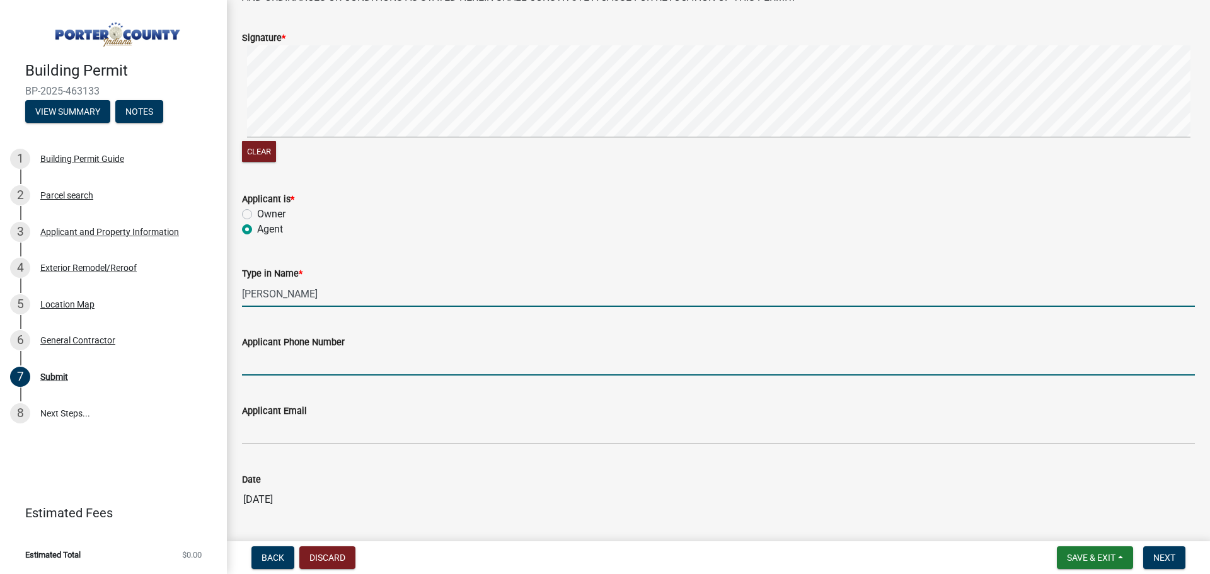
click at [291, 372] on input "Applicant Phone Number" at bounding box center [718, 363] width 953 height 26
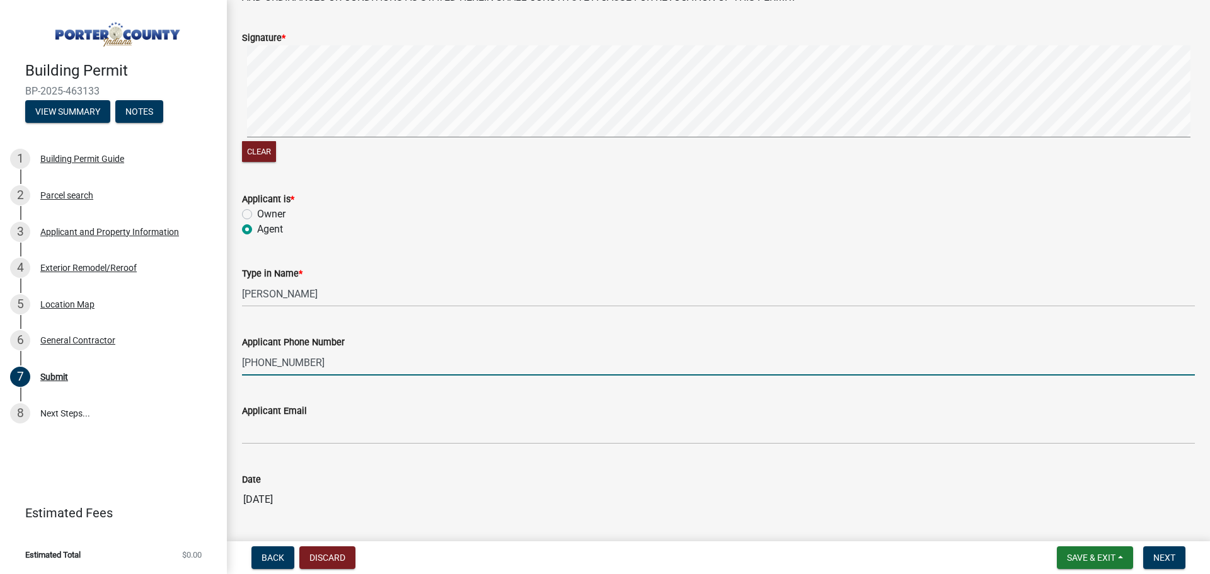
type input "219-286-7350"
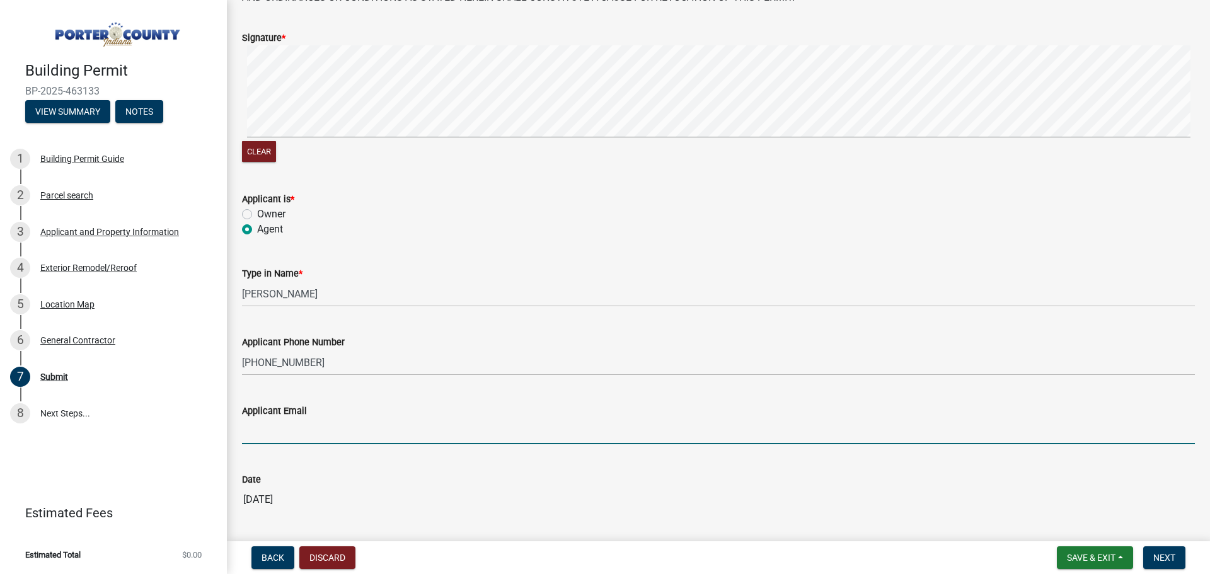
click at [295, 434] on input "Applicant Email" at bounding box center [718, 432] width 953 height 26
type input "office@dmgexteriors.com"
click at [348, 473] on div "Date" at bounding box center [718, 479] width 953 height 15
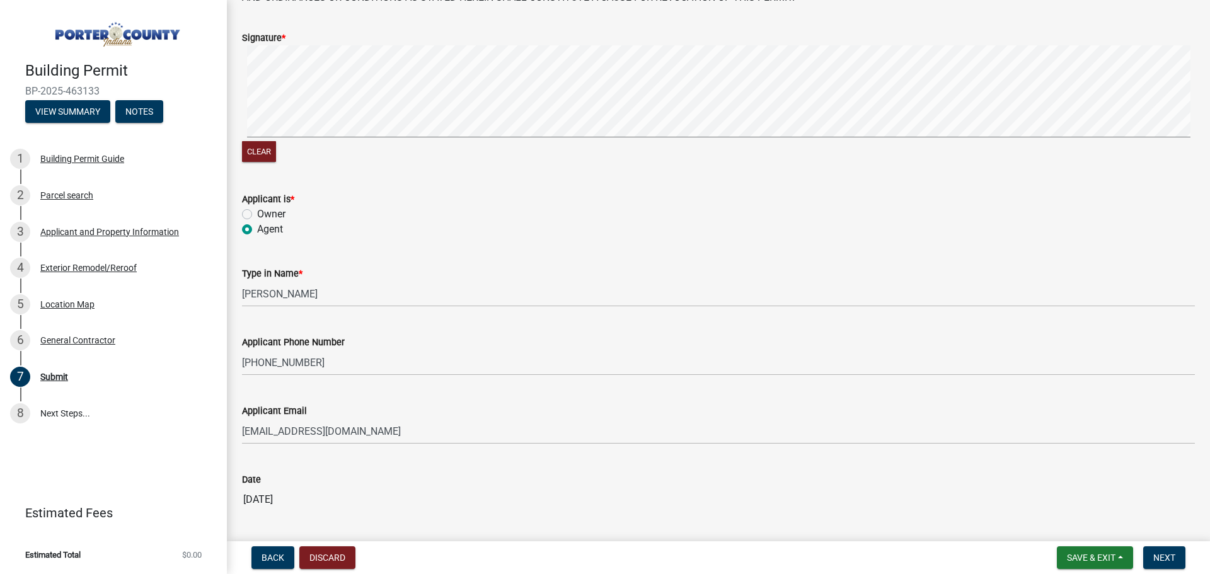
scroll to position [171, 0]
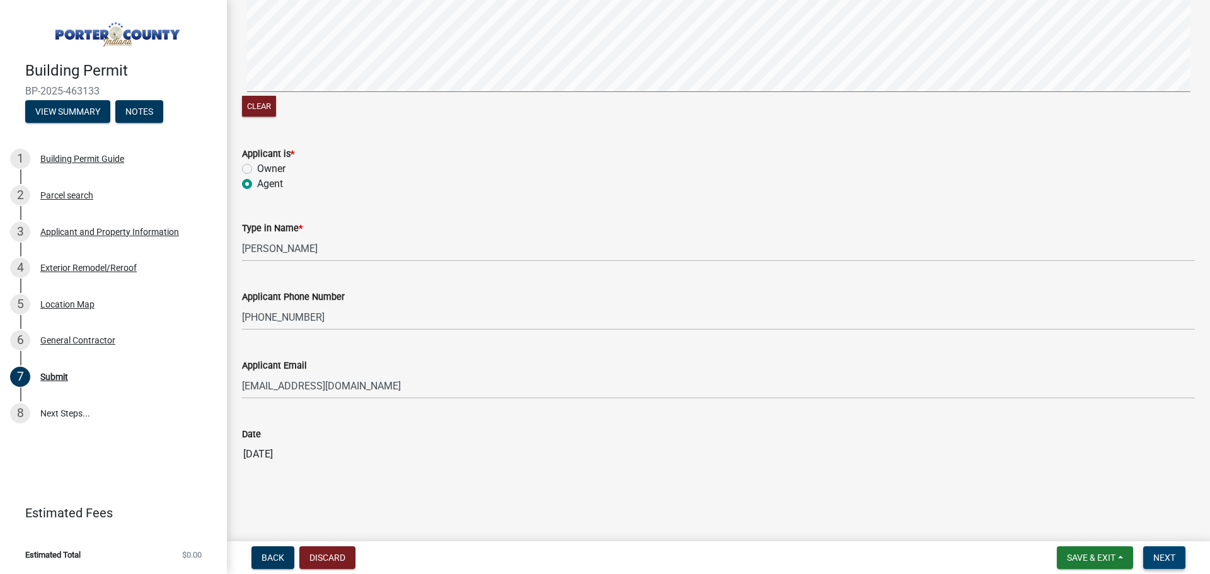
click at [1161, 560] on span "Next" at bounding box center [1164, 558] width 22 height 10
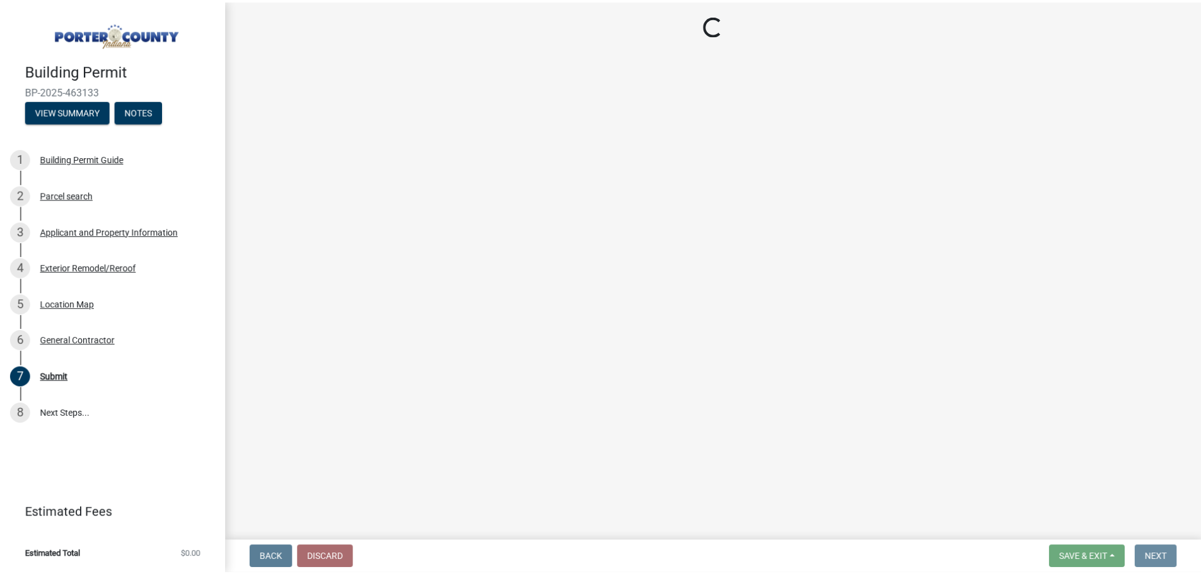
scroll to position [0, 0]
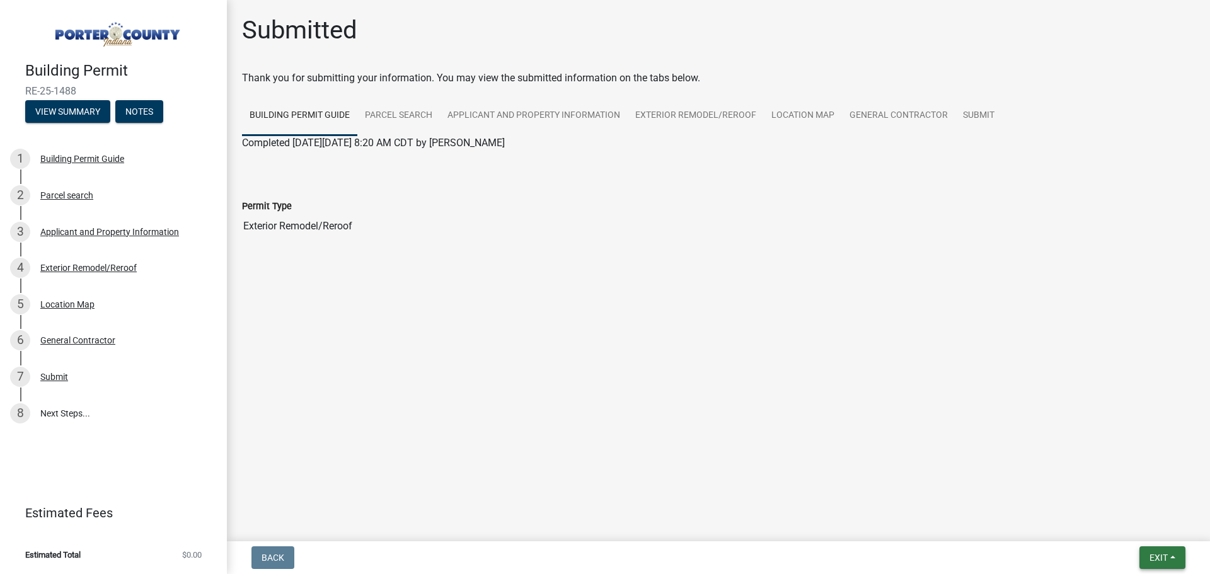
click at [1165, 560] on span "Exit" at bounding box center [1159, 558] width 18 height 10
click at [1130, 524] on button "Save & Exit" at bounding box center [1135, 525] width 101 height 30
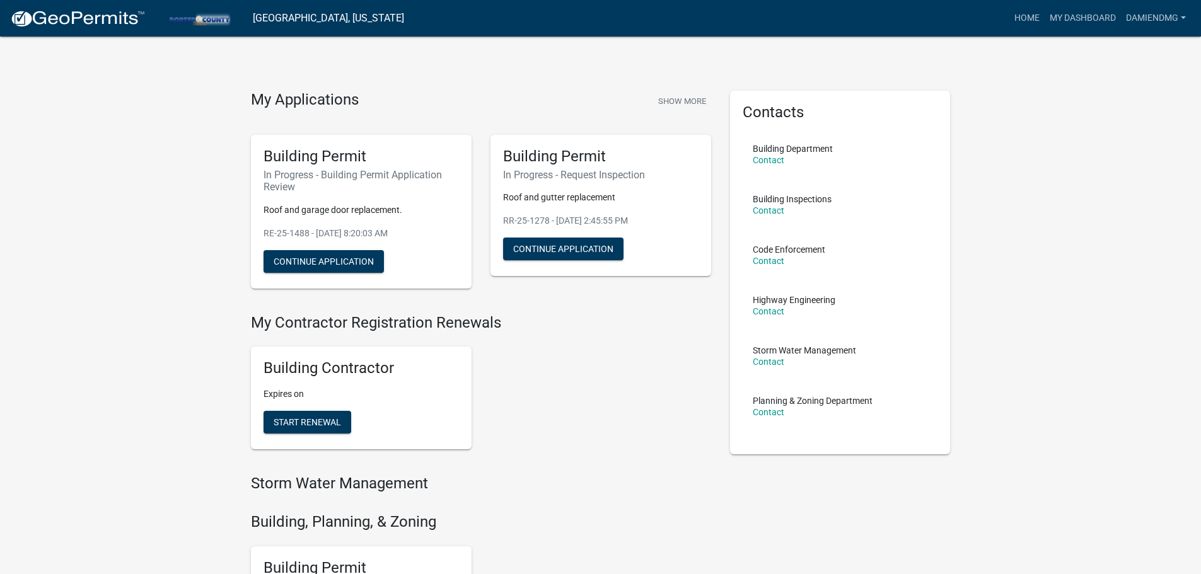
click at [119, 260] on div "My Applications Show More Building Permit In Progress - Building Permit Applica…" at bounding box center [600, 521] width 1201 height 1042
click at [84, 247] on div "My Applications Show More Building Permit In Progress - Building Permit Applica…" at bounding box center [600, 521] width 1201 height 1042
click at [119, 325] on div "My Applications Show More Building Permit In Progress - Building Permit Applica…" at bounding box center [600, 521] width 1201 height 1042
click at [769, 163] on link "Contact" at bounding box center [769, 160] width 32 height 10
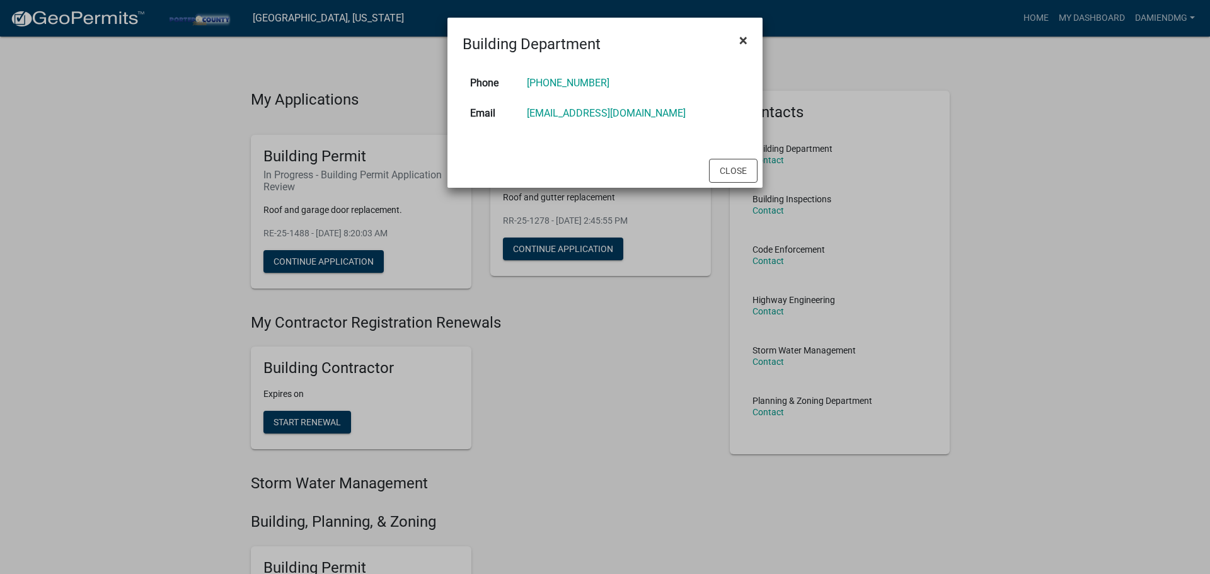
click at [740, 44] on span "×" at bounding box center [743, 41] width 8 height 18
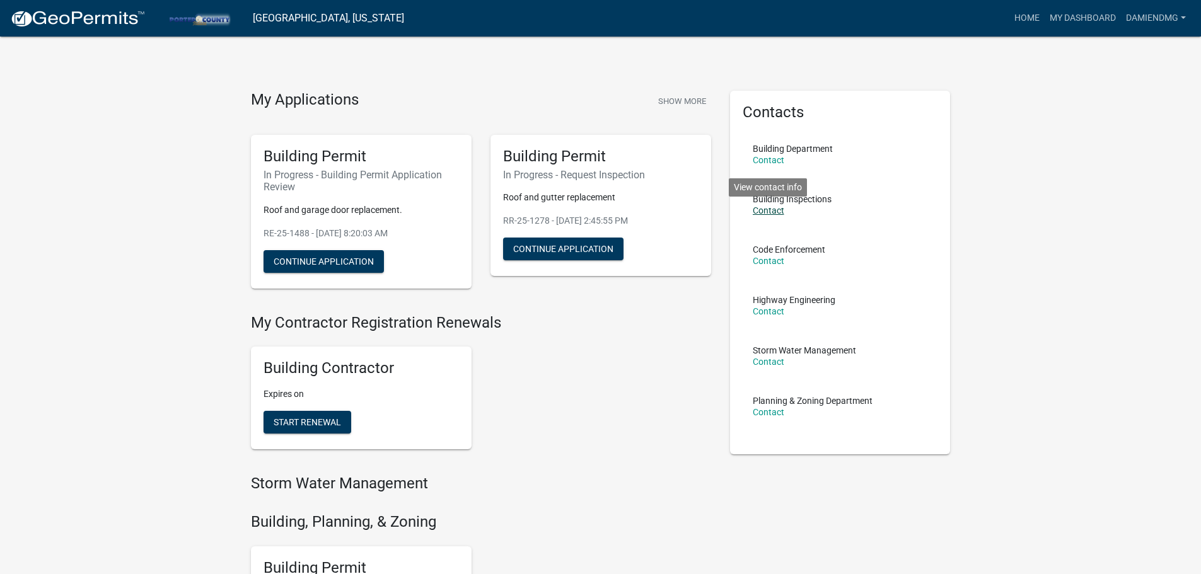
click at [765, 210] on link "Contact" at bounding box center [769, 210] width 32 height 10
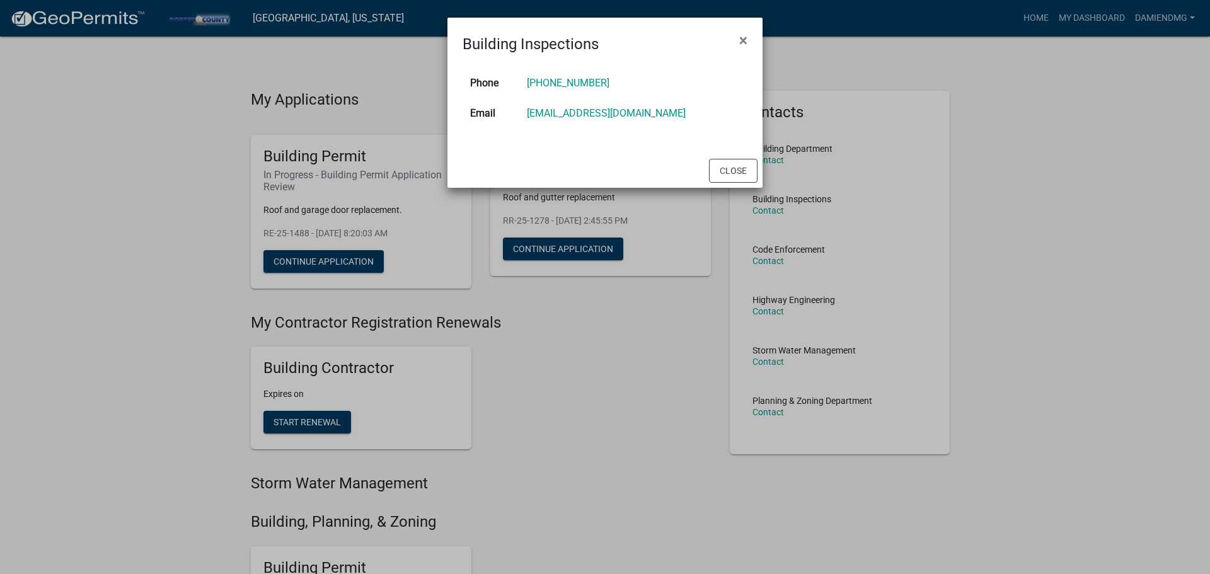
click at [739, 42] on span "×" at bounding box center [743, 41] width 8 height 18
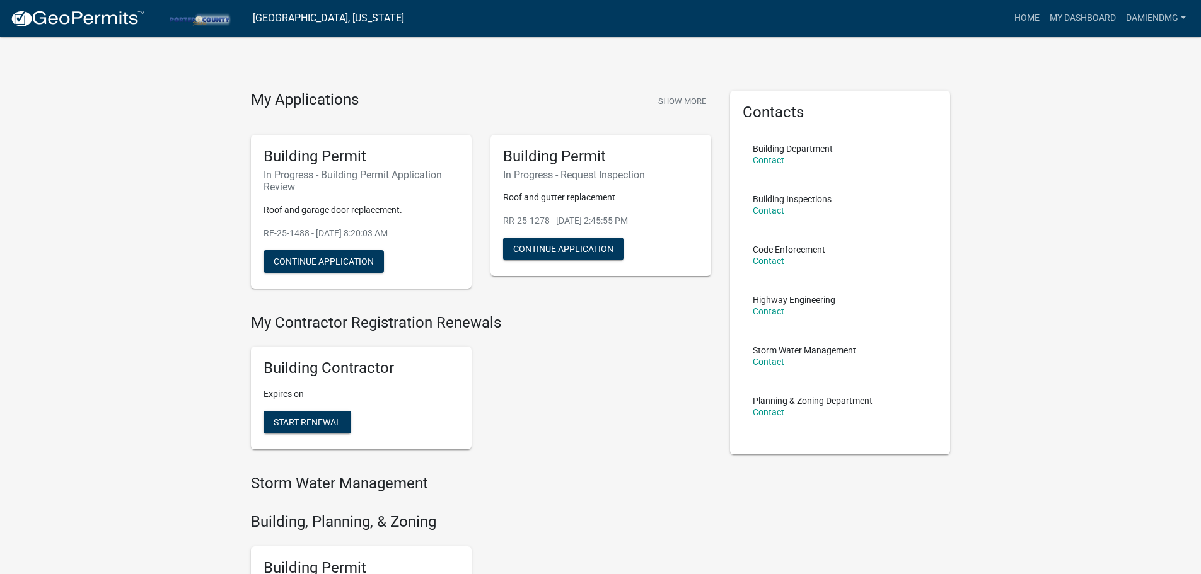
click at [96, 144] on div "My Applications Show More Building Permit In Progress - Building Permit Applica…" at bounding box center [600, 521] width 1201 height 1042
click at [195, 292] on div "My Applications Show More Building Permit In Progress - Building Permit Applica…" at bounding box center [600, 521] width 1201 height 1042
click at [105, 396] on div "My Applications Show More Building Permit In Progress - Building Permit Applica…" at bounding box center [600, 521] width 1201 height 1042
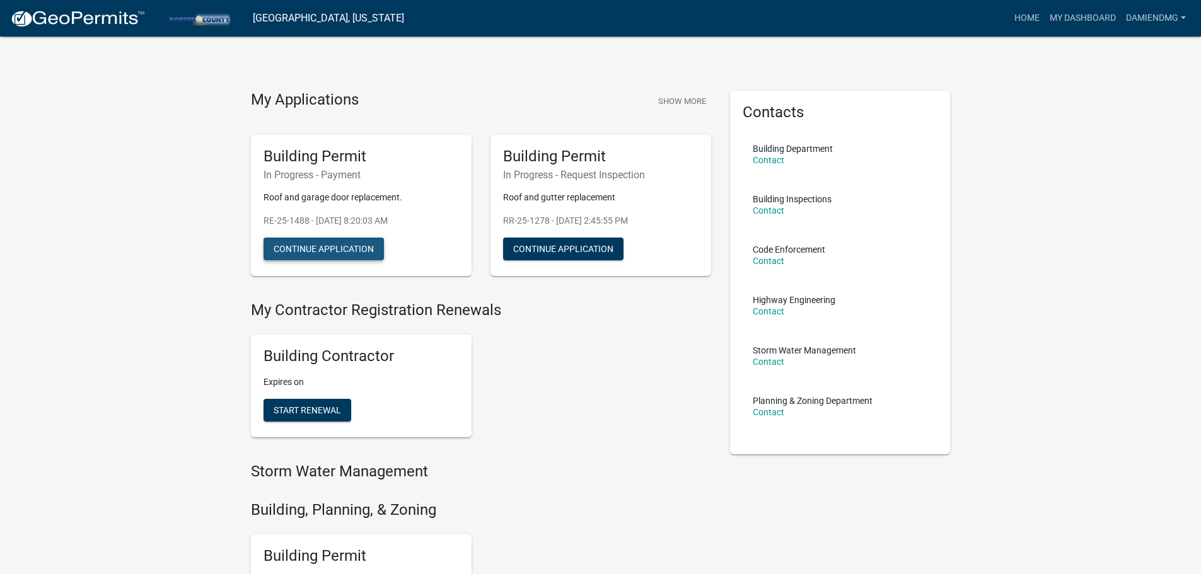
click at [315, 247] on button "Continue Application" at bounding box center [323, 249] width 120 height 23
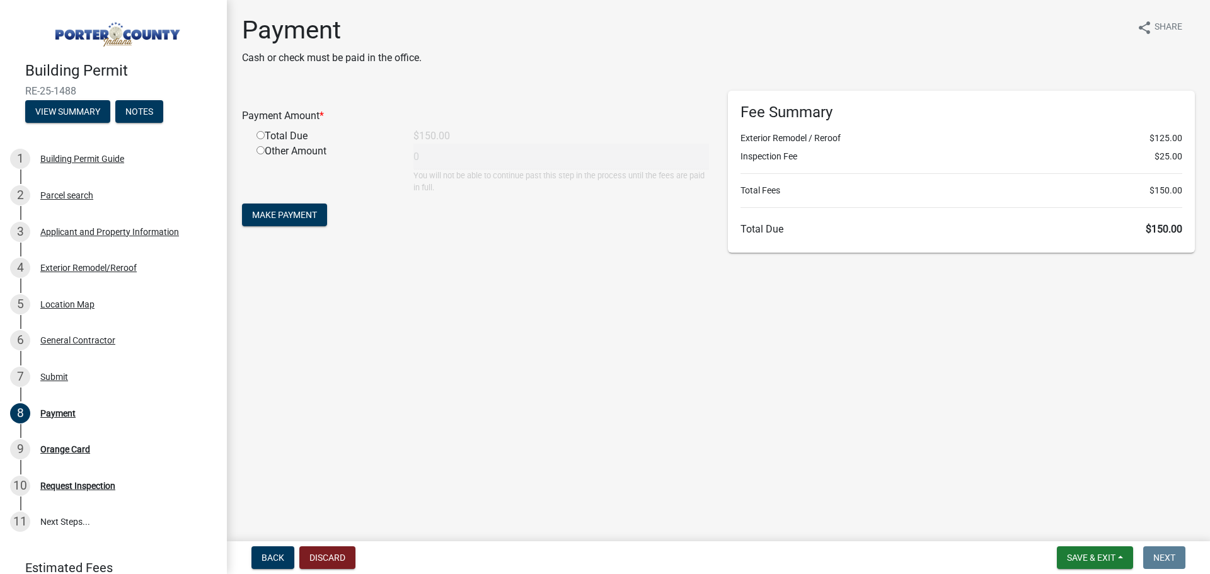
click at [263, 134] on input "radio" at bounding box center [261, 135] width 8 height 8
radio input "true"
type input "150"
click at [321, 214] on button "Make Payment" at bounding box center [284, 215] width 85 height 23
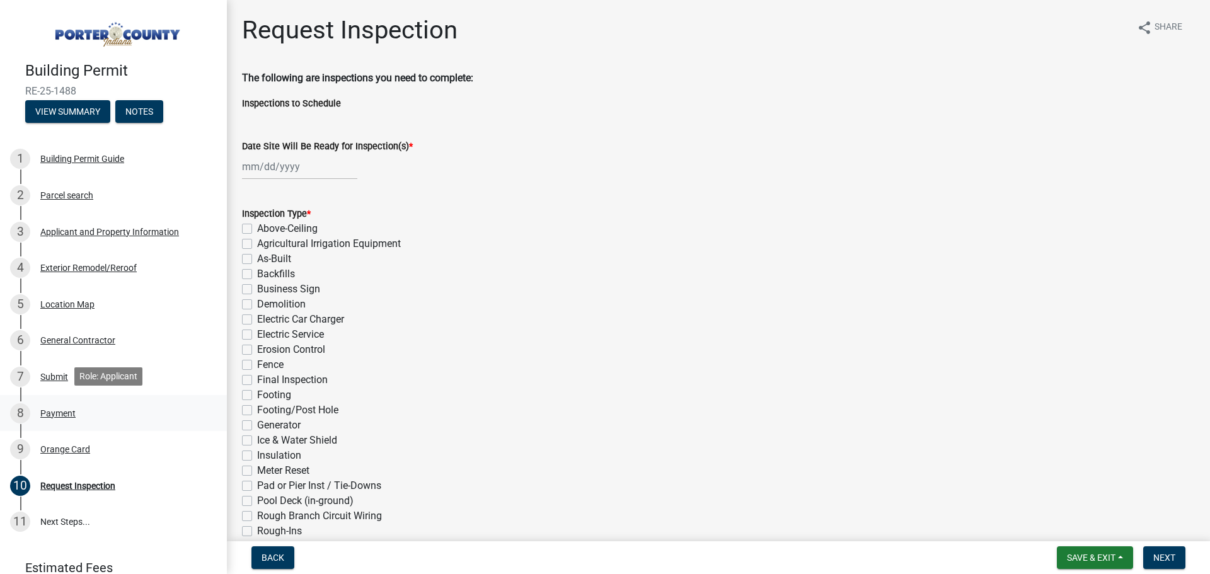
click at [49, 416] on div "Payment" at bounding box center [57, 413] width 35 height 9
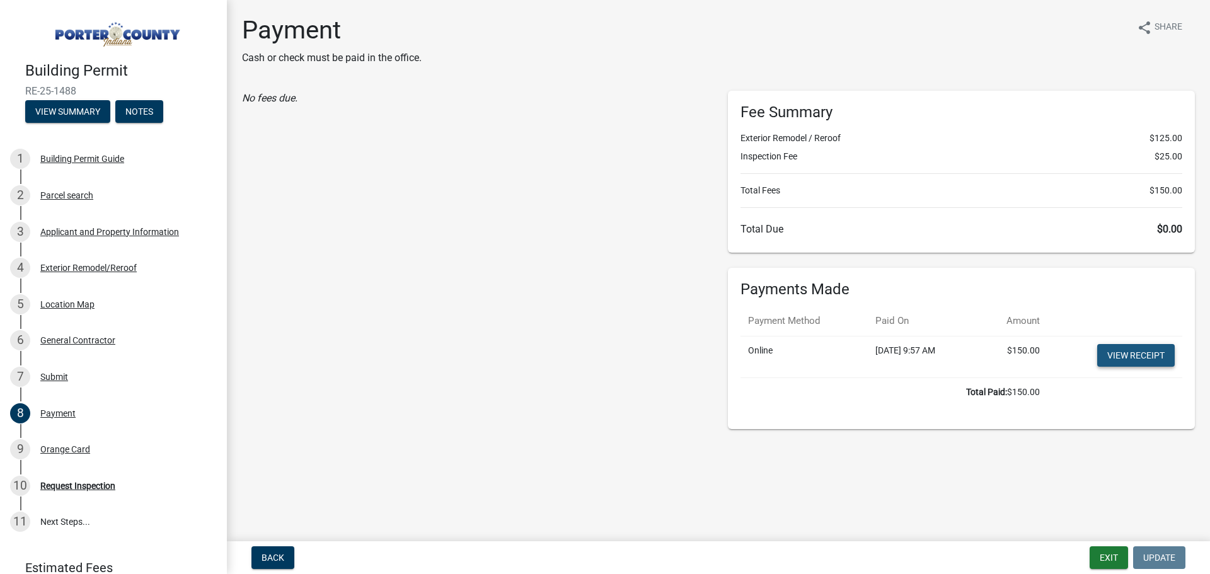
click at [1126, 363] on link "View receipt" at bounding box center [1136, 355] width 78 height 23
click at [72, 446] on div "Orange Card" at bounding box center [65, 449] width 50 height 9
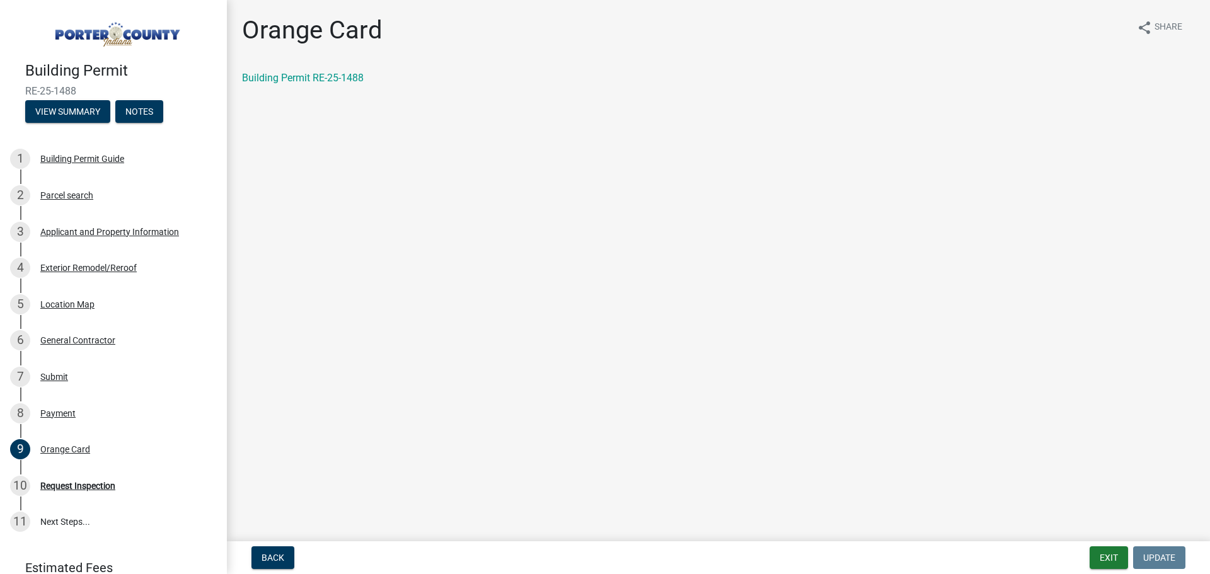
click at [1022, 128] on main "Orange Card share Share Building Permit RE-25-1488" at bounding box center [718, 268] width 983 height 536
click at [326, 78] on link "Building Permit RE-25-1488" at bounding box center [303, 78] width 122 height 12
